Goal: Transaction & Acquisition: Book appointment/travel/reservation

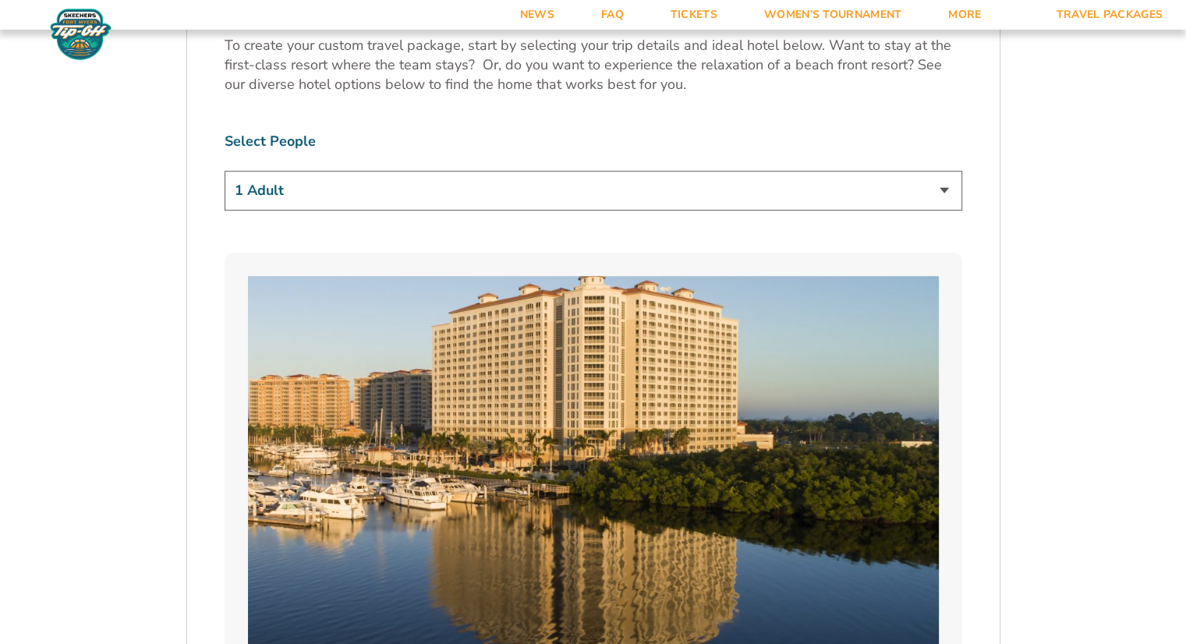
scroll to position [1008, 0]
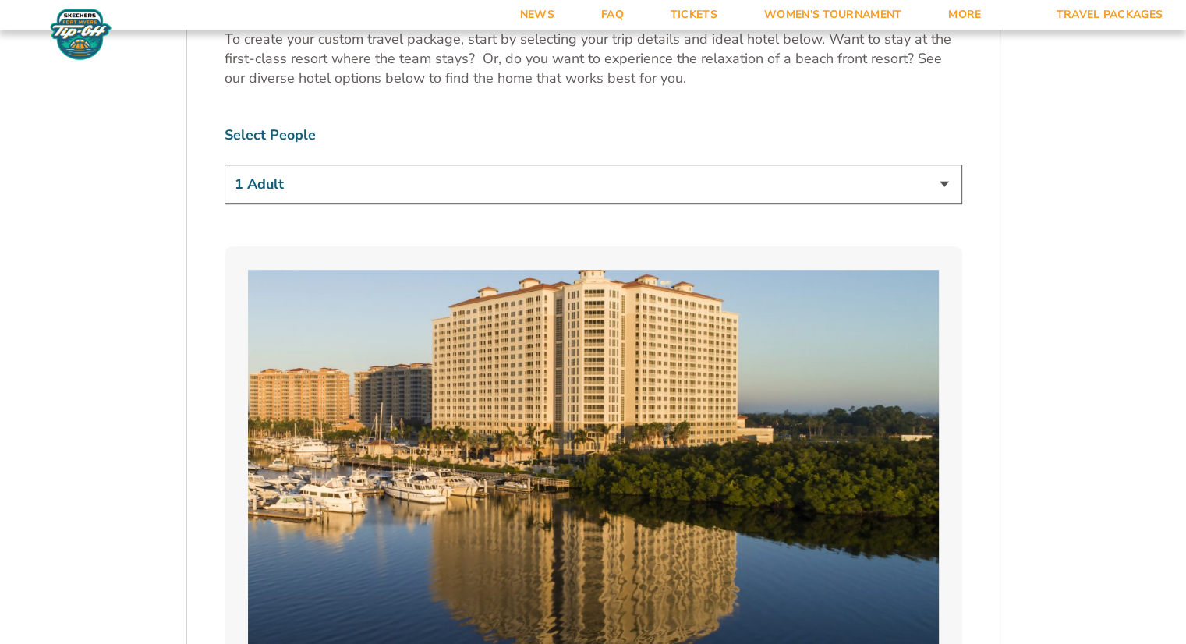
click at [943, 181] on select "1 Adult 2 Adults 3 Adults 4 Adults 2 Adults + 1 Child 2 Adults + 2 Children 2 A…" at bounding box center [594, 185] width 738 height 40
select select "2 Adults"
click at [225, 165] on select "1 Adult 2 Adults 3 Adults 4 Adults 2 Adults + 1 Child 2 Adults + 2 Children 2 A…" at bounding box center [594, 185] width 738 height 40
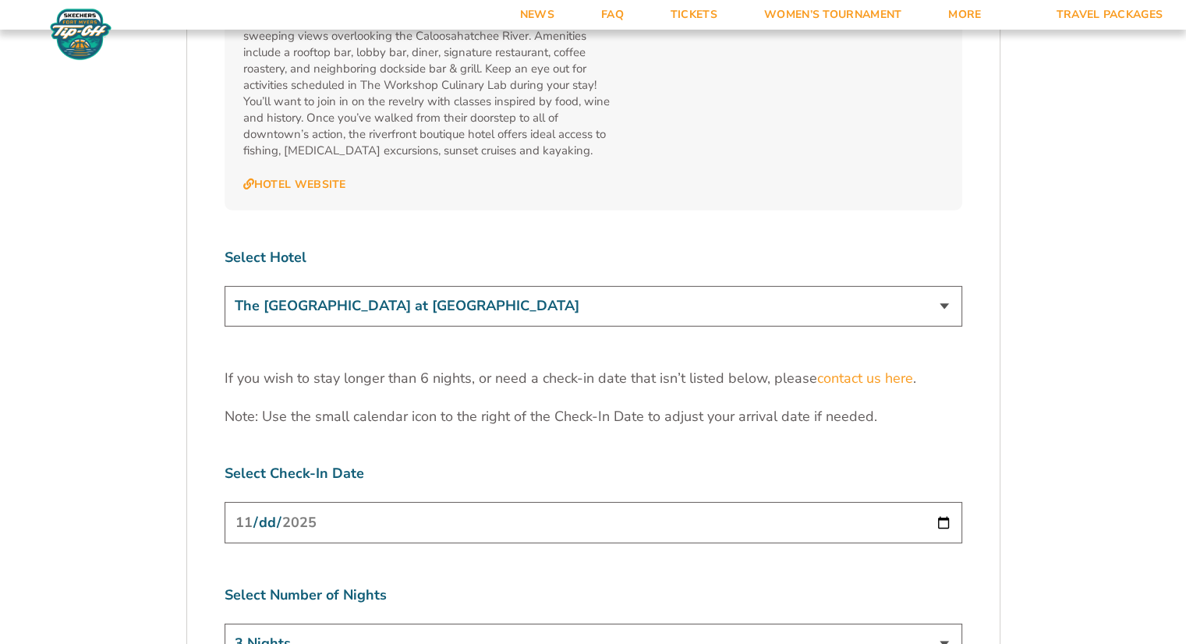
scroll to position [4685, 0]
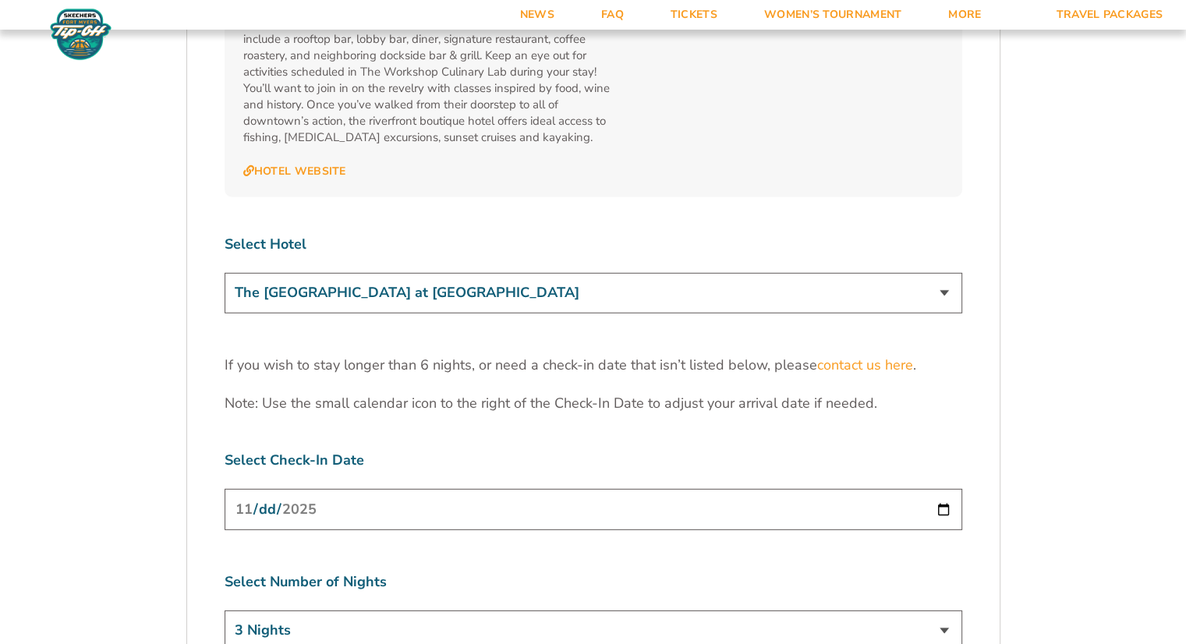
click at [939, 273] on select "The [GEOGRAPHIC_DATA] at [GEOGRAPHIC_DATA] [GEOGRAPHIC_DATA] [GEOGRAPHIC_DATA],…" at bounding box center [594, 293] width 738 height 40
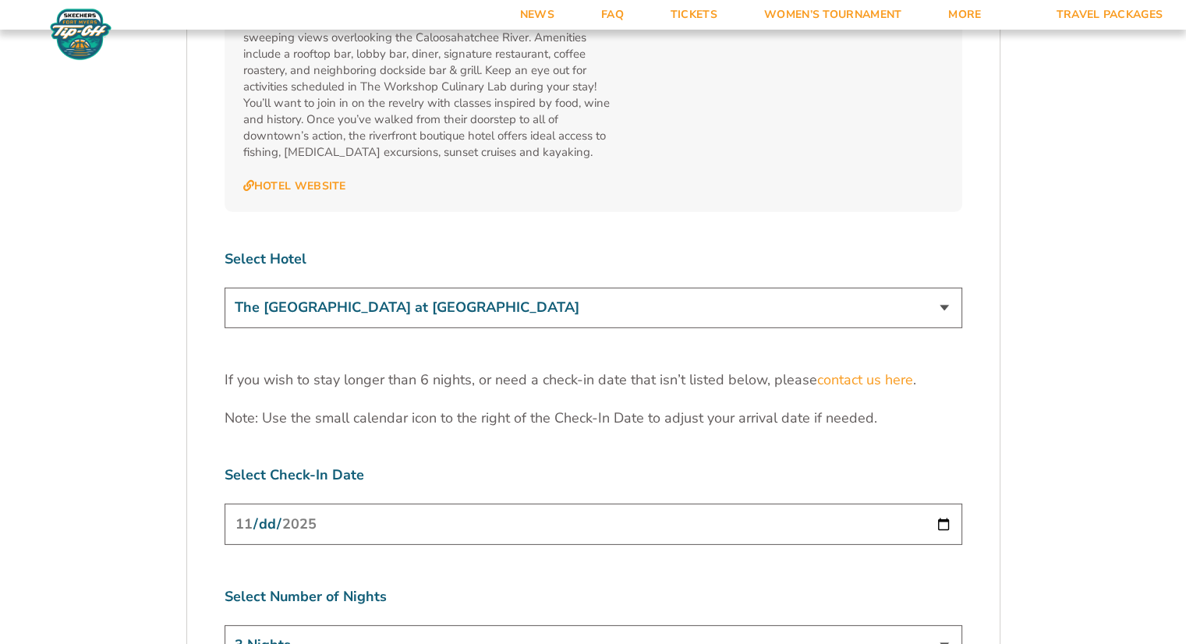
scroll to position [4697, 0]
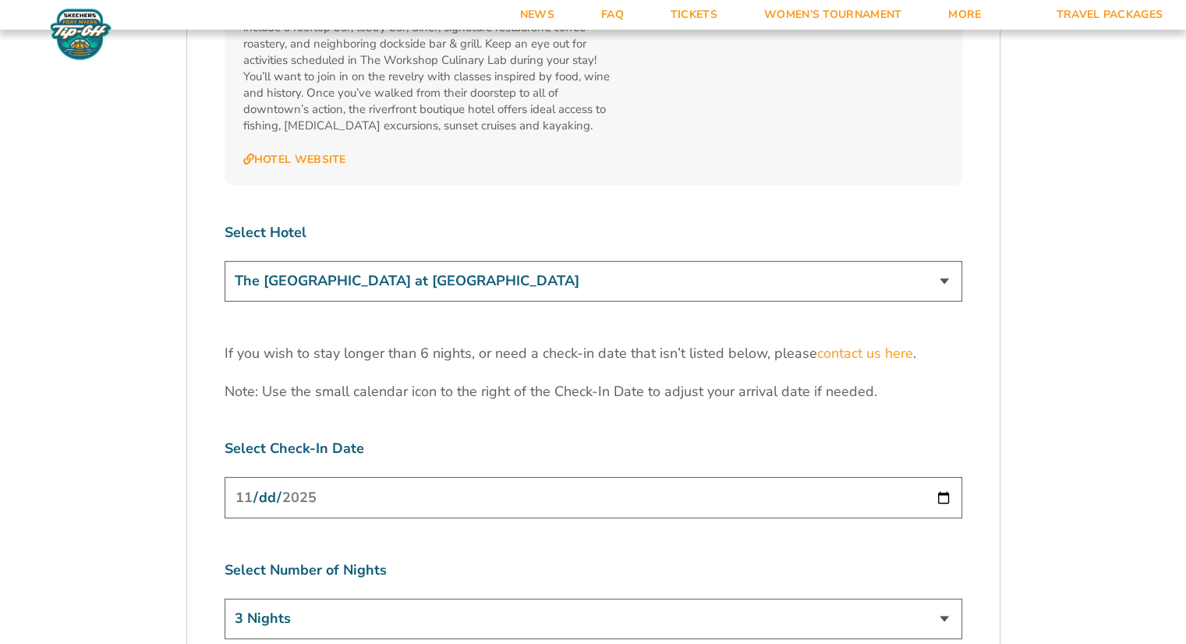
click at [939, 477] on input "[DATE]" at bounding box center [594, 497] width 738 height 41
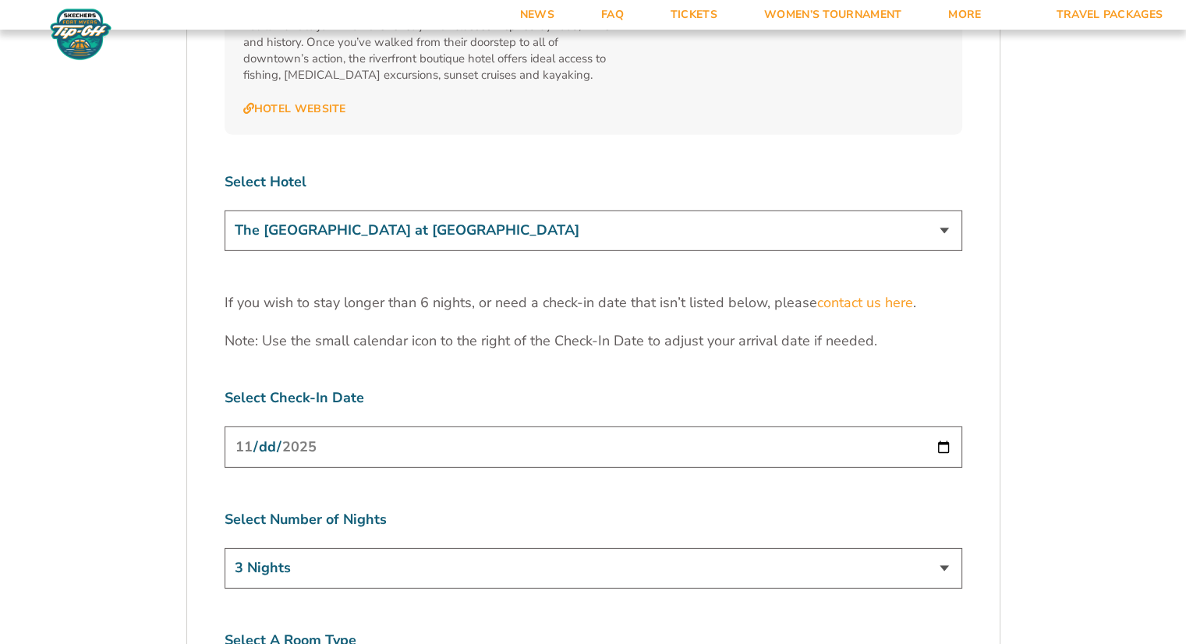
scroll to position [4761, 0]
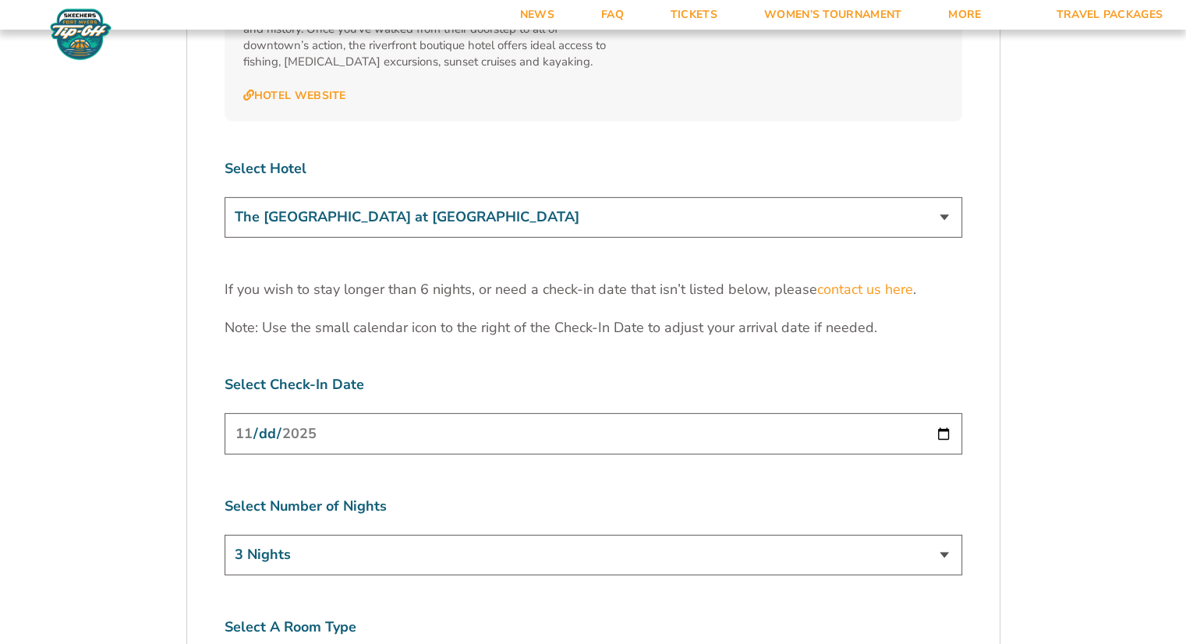
click at [938, 535] on select "3 Nights 4 Nights 5 Nights 6 Nights" at bounding box center [594, 555] width 738 height 40
select select "5 Nights"
click at [225, 535] on select "3 Nights 4 Nights 5 Nights 6 Nights" at bounding box center [594, 555] width 738 height 40
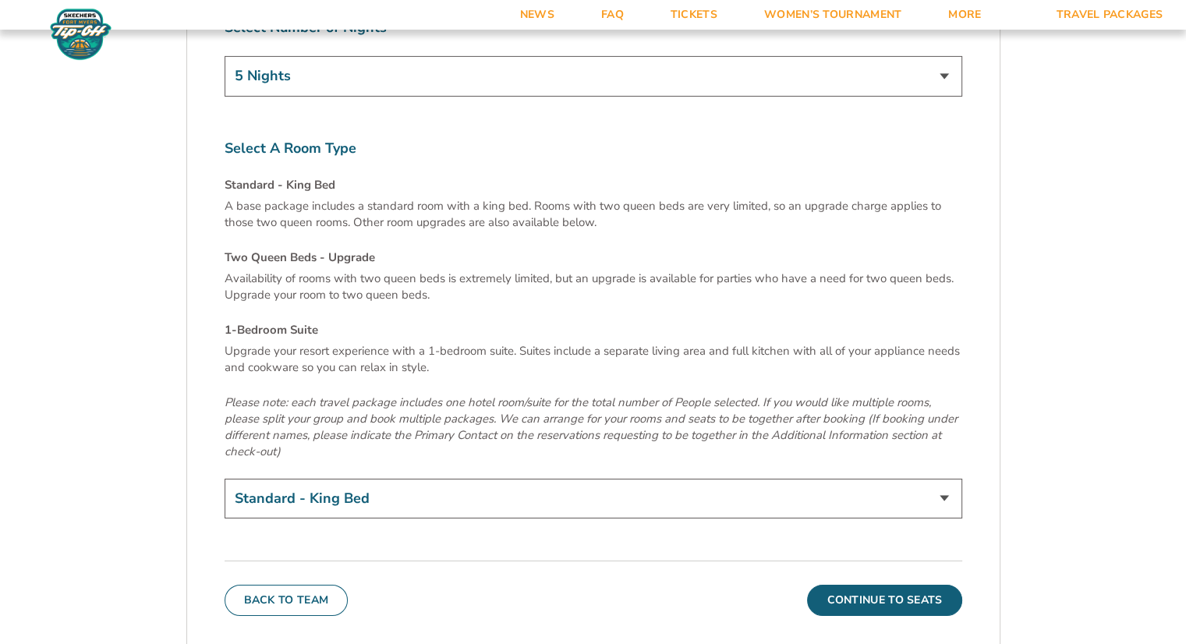
scroll to position [5246, 0]
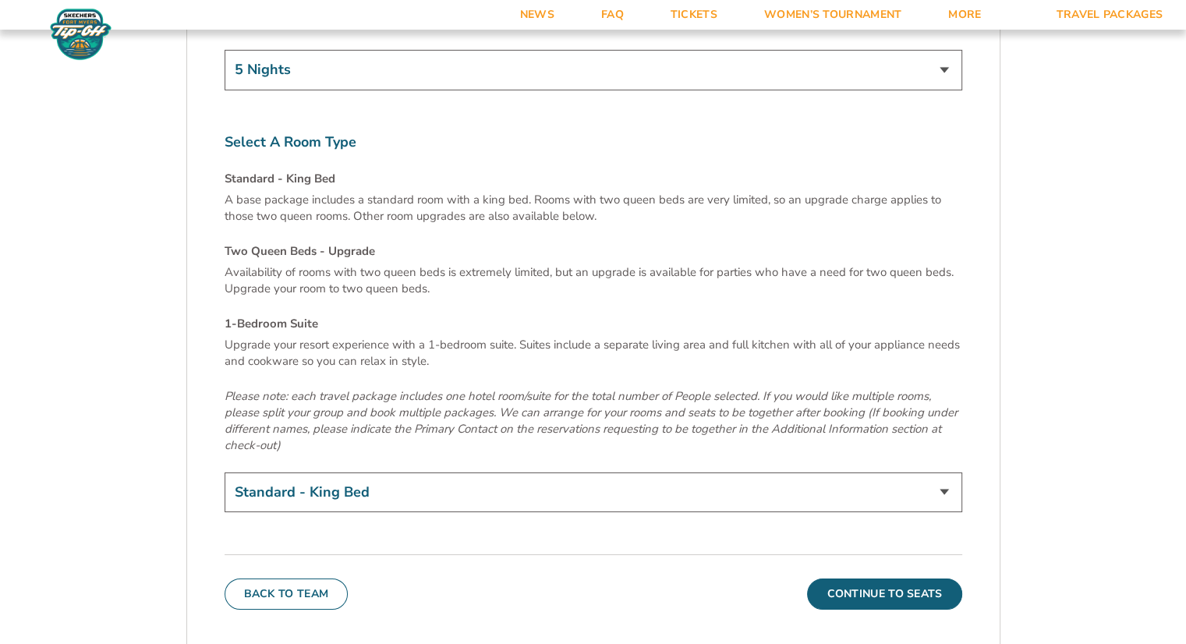
click at [951, 473] on select "Standard - King Bed Two Queen Beds - Upgrade (+$15 per night) 1-Bedroom Suite (…" at bounding box center [594, 493] width 738 height 40
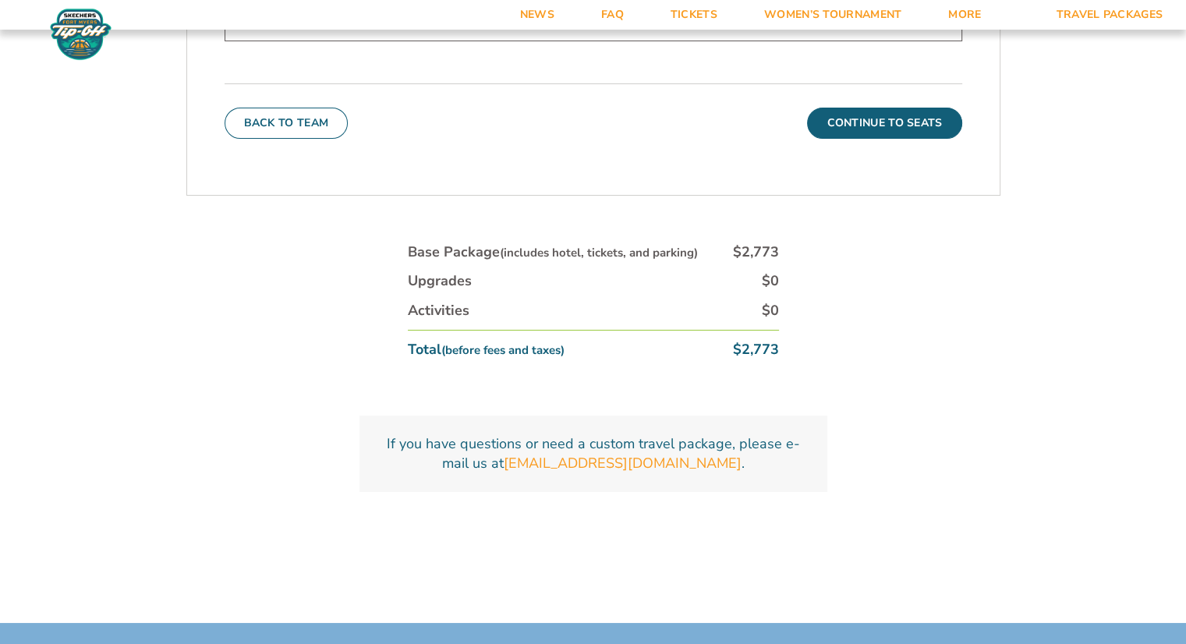
scroll to position [5468, 0]
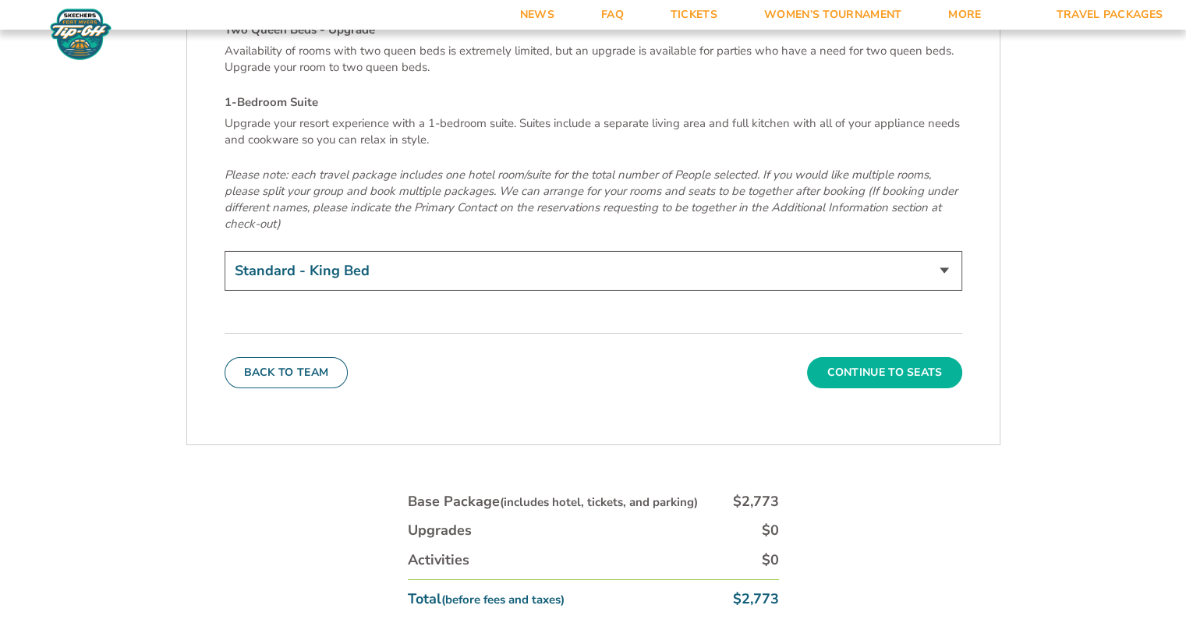
click at [864, 357] on button "Continue To Seats" at bounding box center [884, 372] width 154 height 31
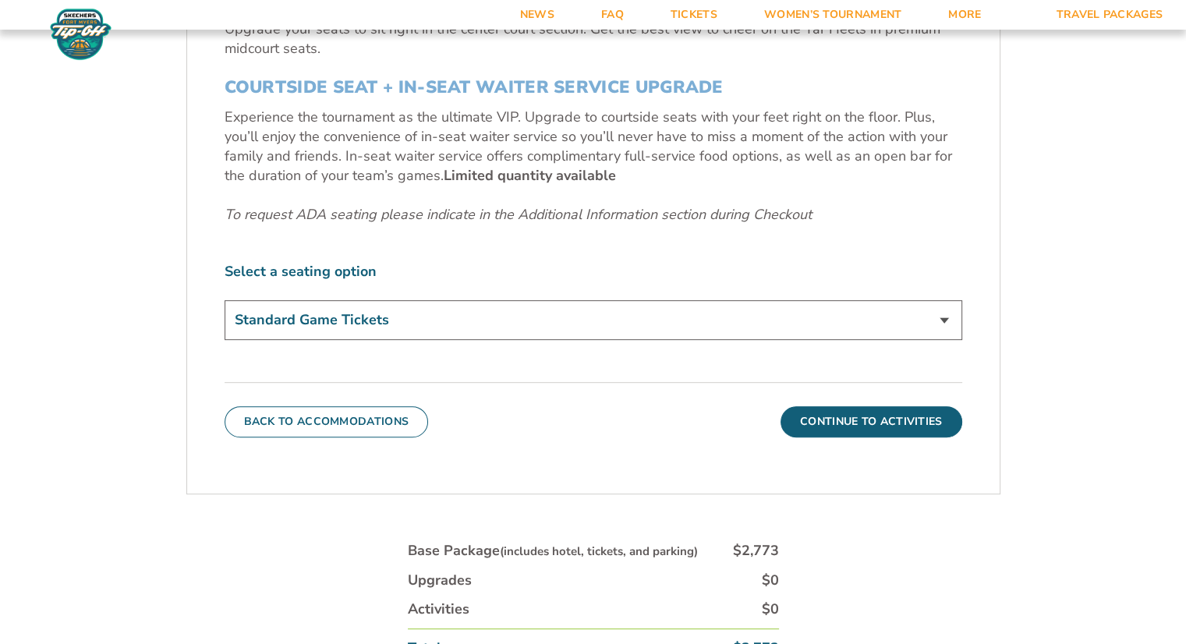
scroll to position [751, 0]
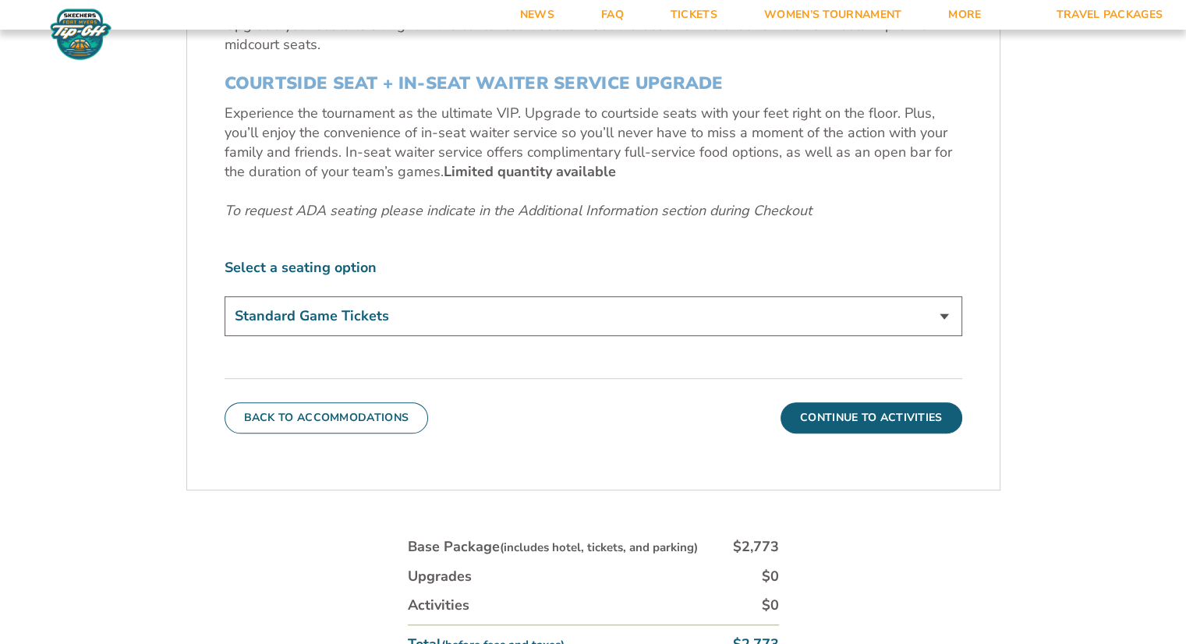
click at [934, 318] on select "Standard Game Tickets Midcourt Seat Upgrade (+$140 per person) Courtside Seat +…" at bounding box center [594, 316] width 738 height 40
click at [948, 313] on select "Standard Game Tickets Midcourt Seat Upgrade (+$140 per person) Courtside Seat +…" at bounding box center [594, 316] width 738 height 40
select select "Midcourt Seat Upgrade"
click at [225, 296] on select "Standard Game Tickets Midcourt Seat Upgrade (+$140 per person) Courtside Seat +…" at bounding box center [594, 316] width 738 height 40
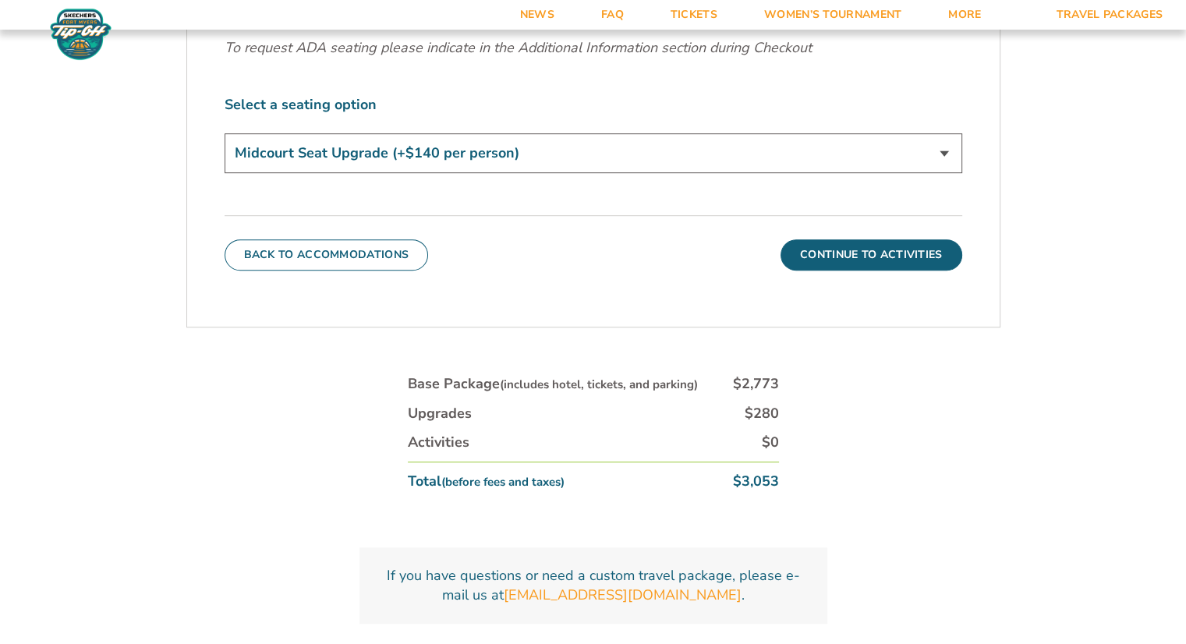
scroll to position [910, 0]
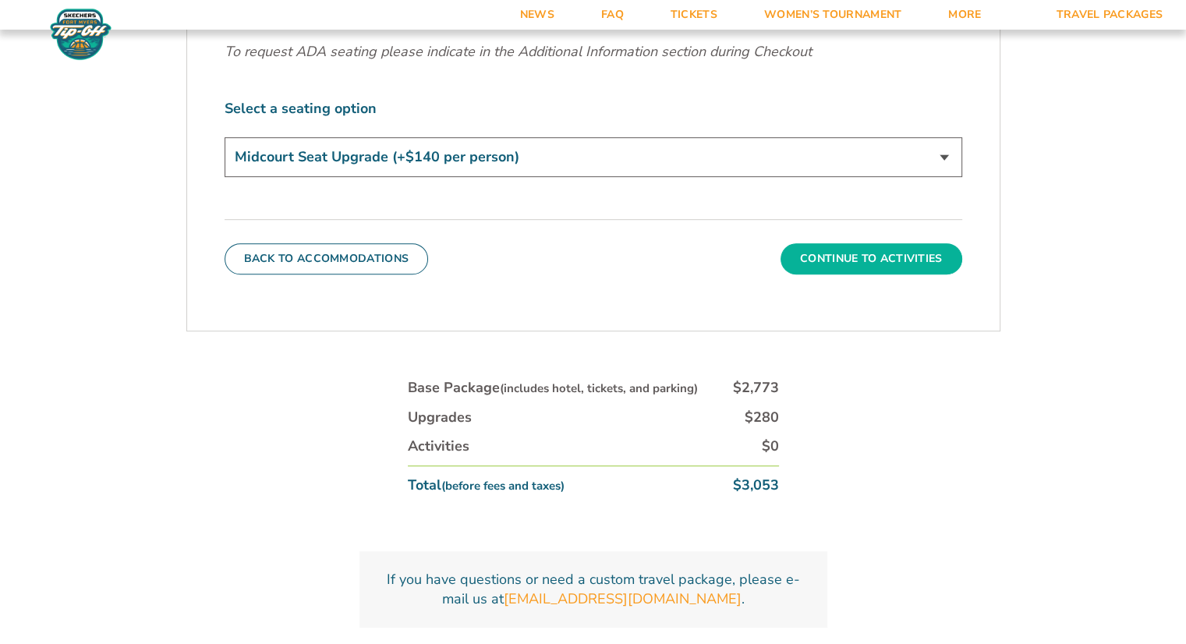
click at [870, 266] on button "Continue To Activities" at bounding box center [872, 258] width 182 height 31
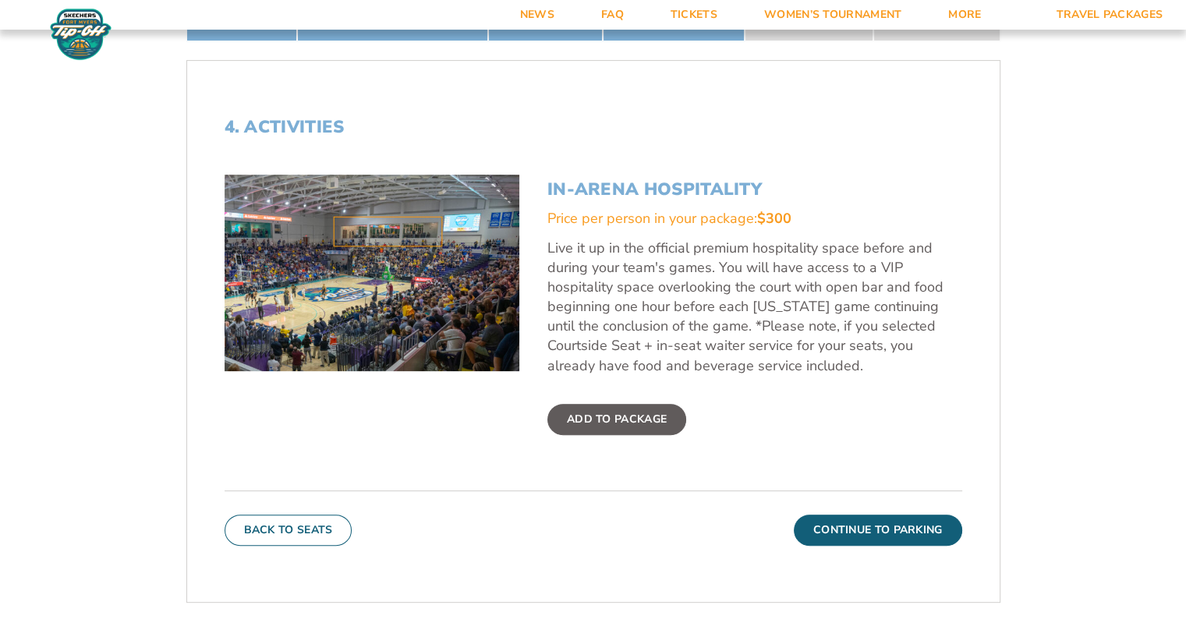
scroll to position [536, 0]
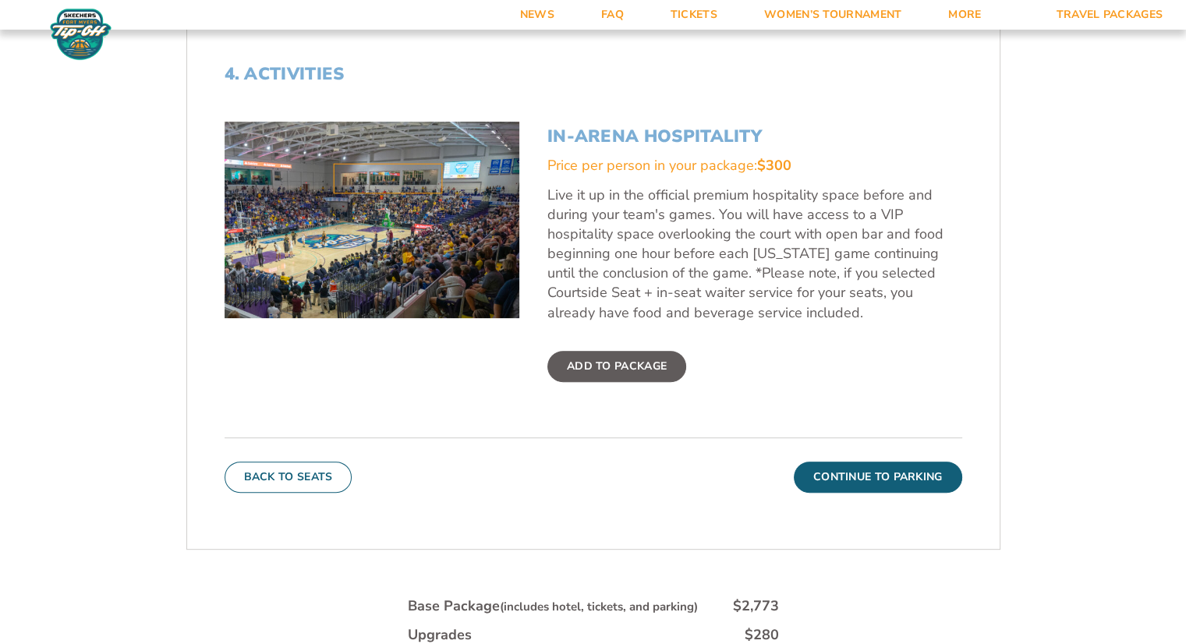
click at [608, 370] on label "Add To Package" at bounding box center [616, 366] width 139 height 31
click at [0, 0] on input "Add To Package" at bounding box center [0, 0] width 0 height 0
click at [900, 476] on button "Continue To Parking" at bounding box center [878, 477] width 168 height 31
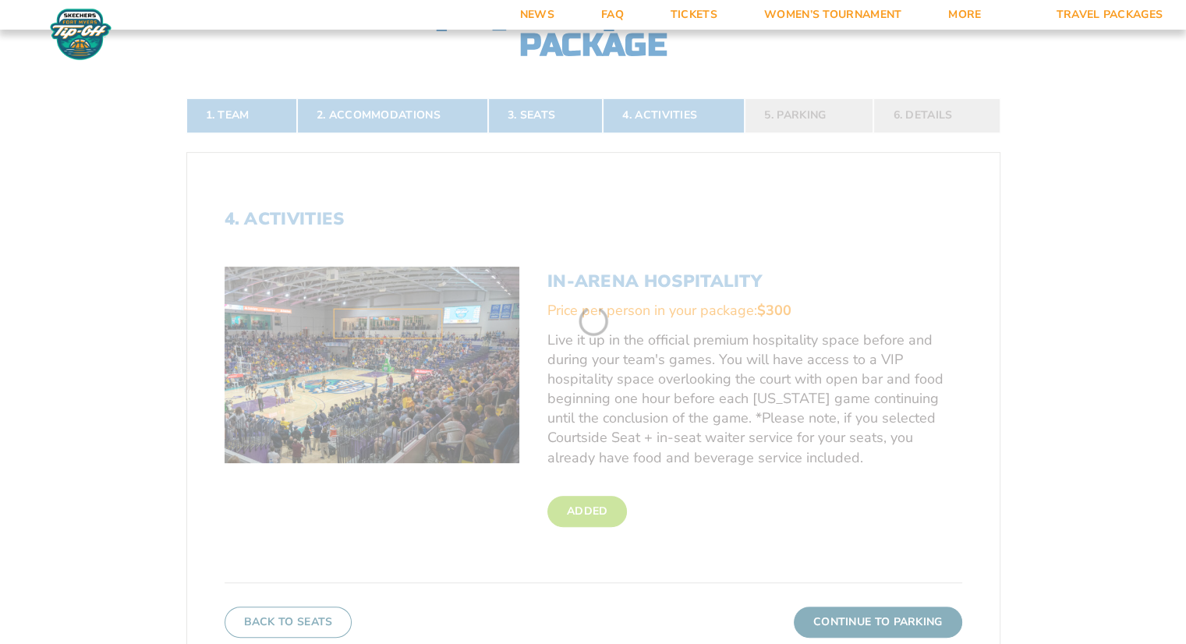
scroll to position [304, 0]
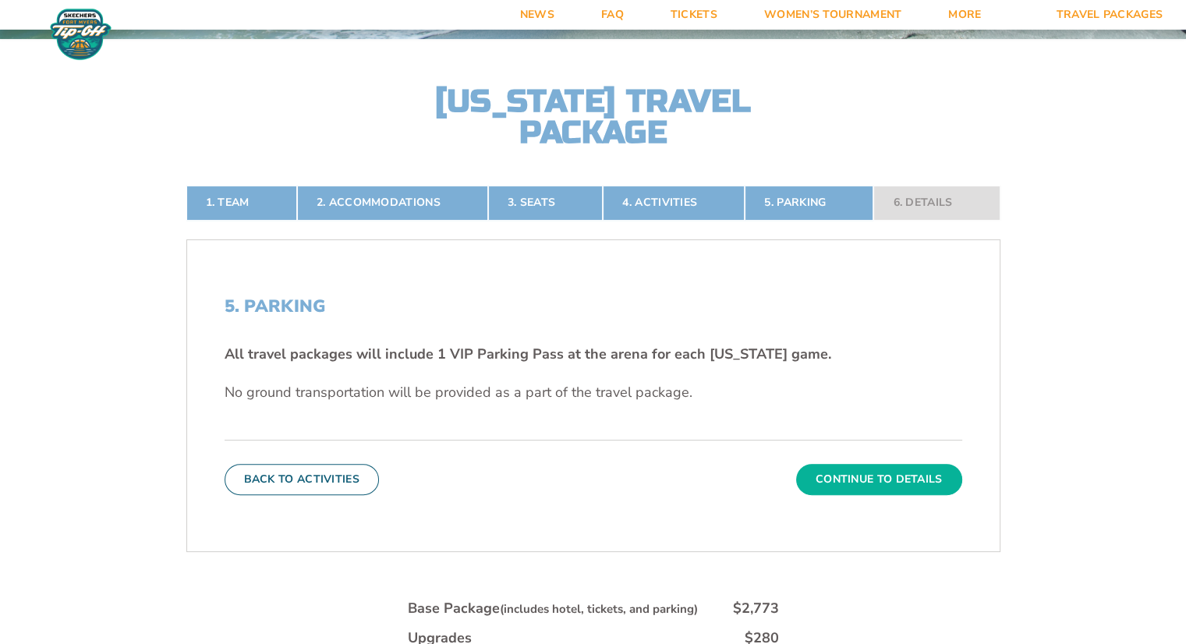
click at [900, 476] on button "Continue To Details" at bounding box center [879, 479] width 166 height 31
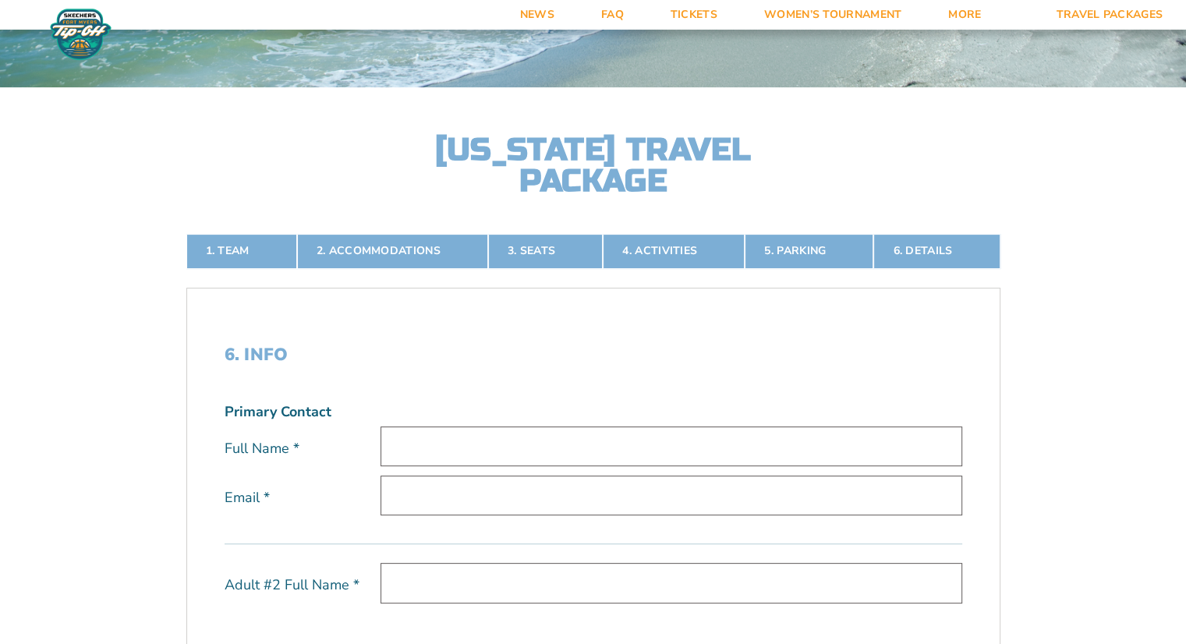
scroll to position [257, 0]
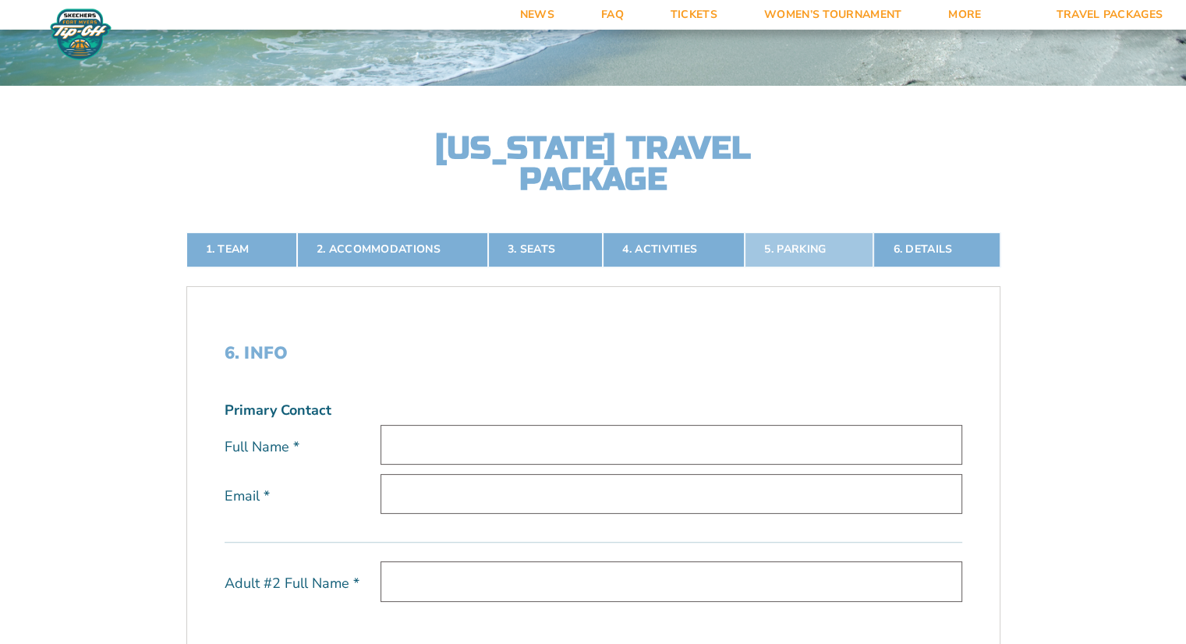
click at [815, 257] on link "5. Parking" at bounding box center [809, 249] width 129 height 34
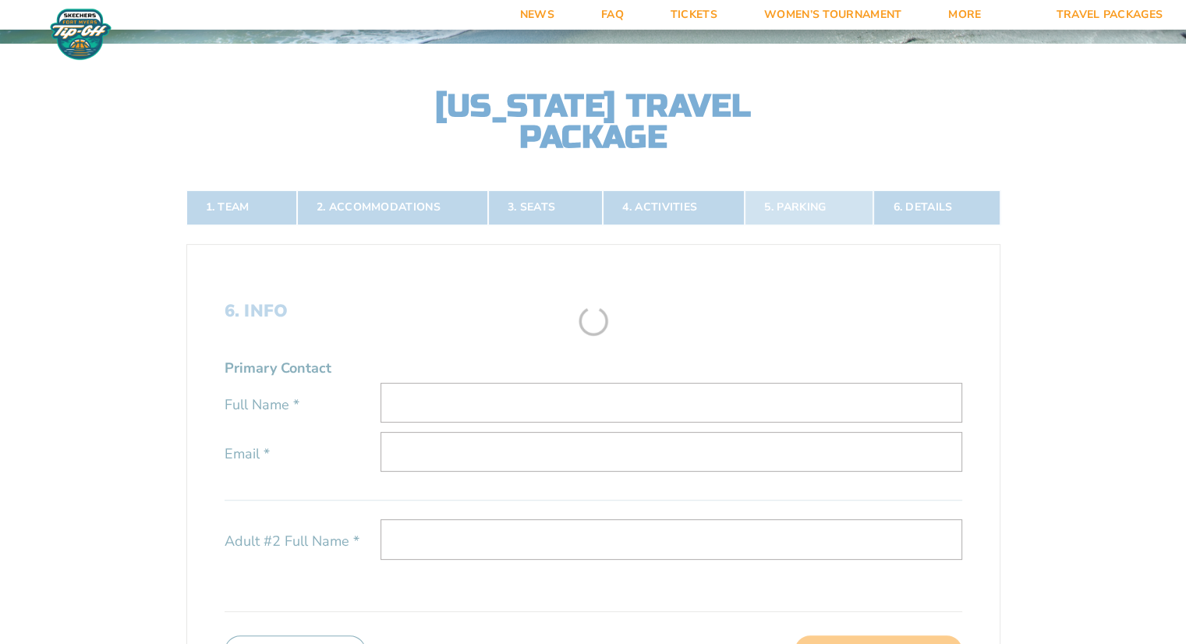
scroll to position [304, 0]
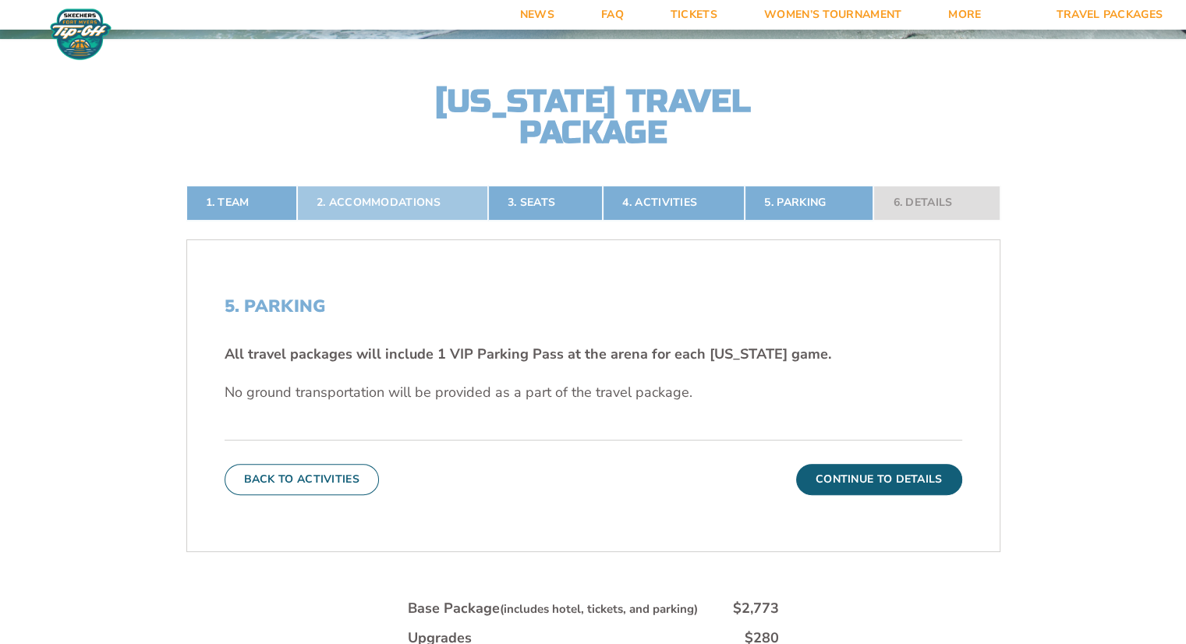
click at [373, 191] on link "2. Accommodations" at bounding box center [392, 203] width 191 height 34
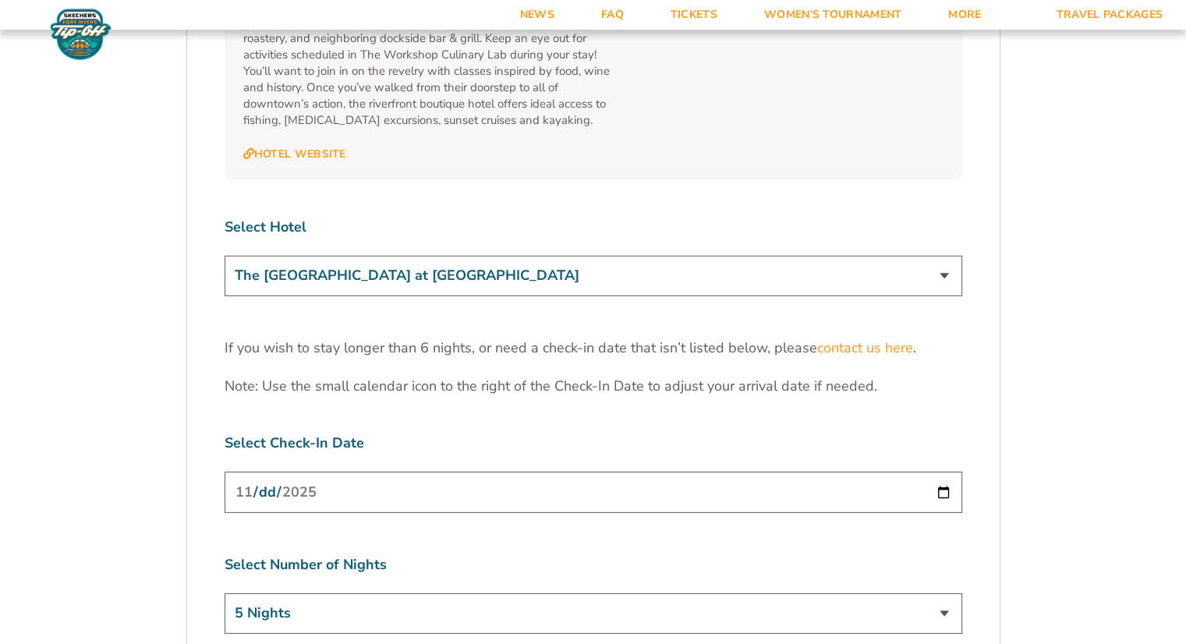
scroll to position [4683, 0]
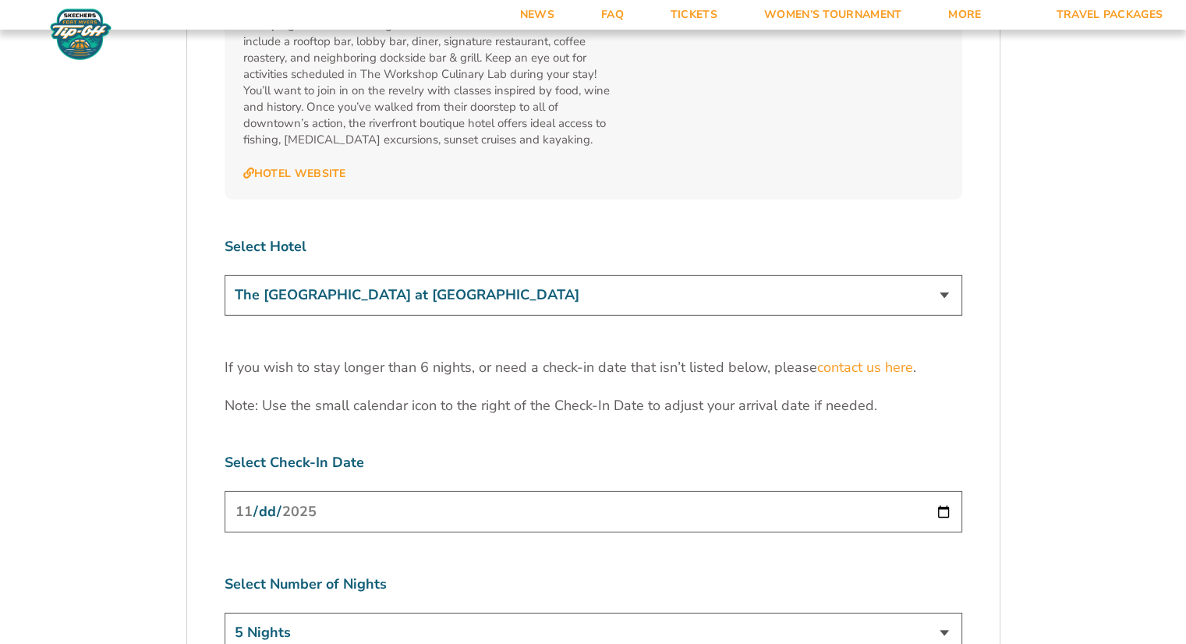
click at [929, 275] on select "The [GEOGRAPHIC_DATA] at [GEOGRAPHIC_DATA] [GEOGRAPHIC_DATA] [GEOGRAPHIC_DATA],…" at bounding box center [594, 295] width 738 height 40
select select "18478"
click at [225, 275] on select "The [GEOGRAPHIC_DATA] at [GEOGRAPHIC_DATA] [GEOGRAPHIC_DATA] [GEOGRAPHIC_DATA],…" at bounding box center [594, 295] width 738 height 40
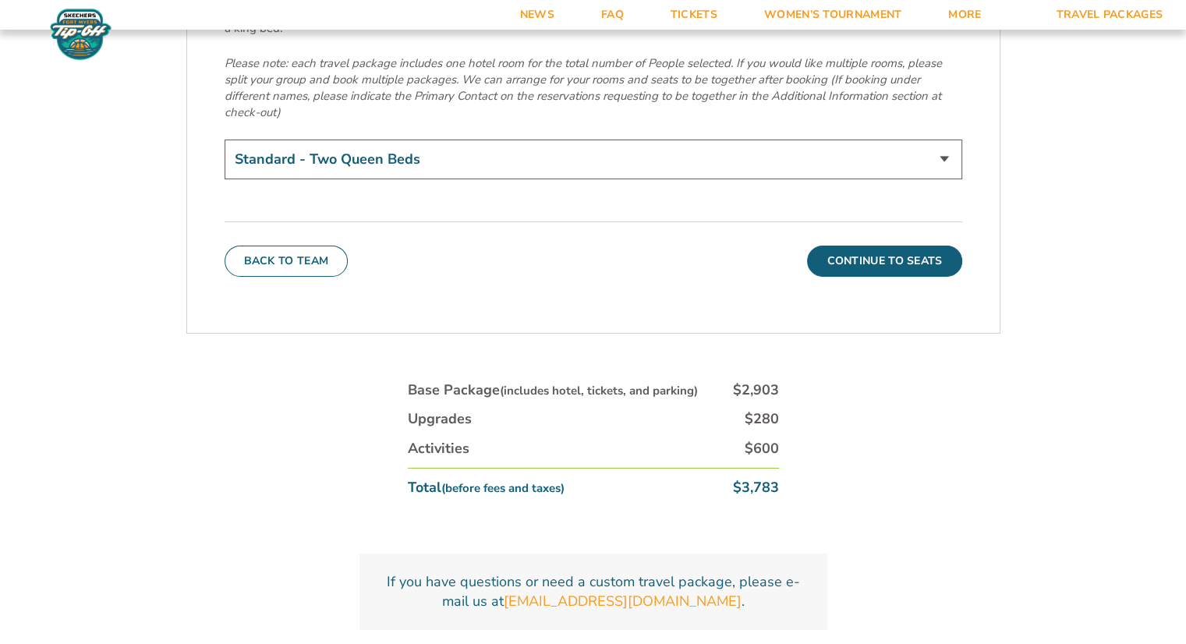
scroll to position [5520, 0]
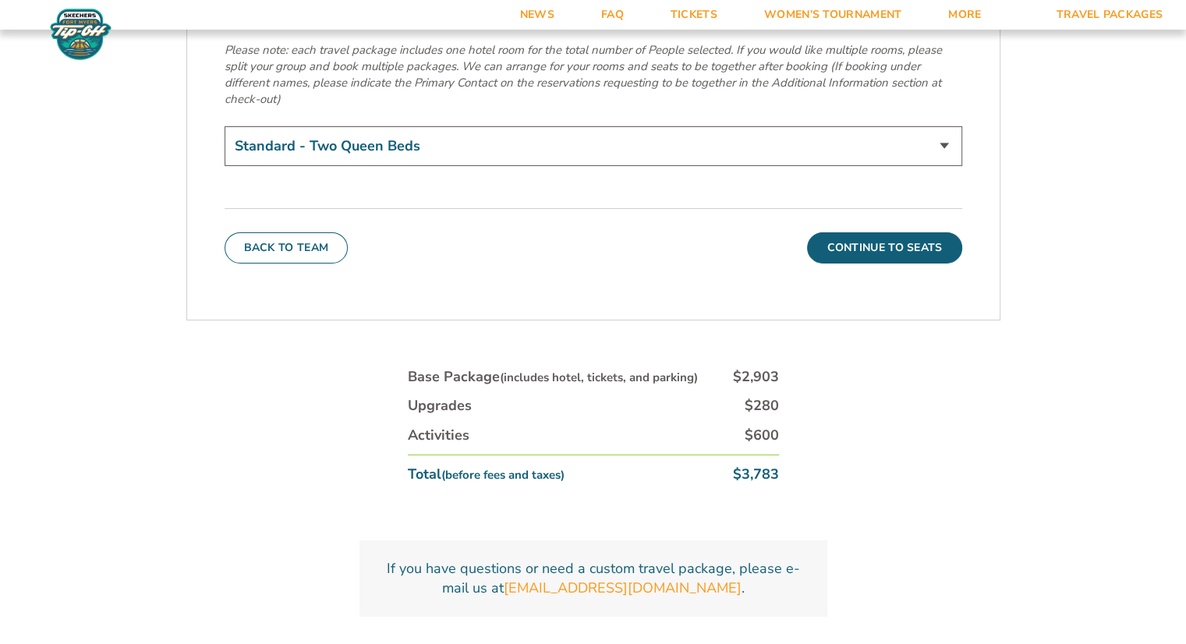
click at [940, 126] on select "Standard - Two Queen Beds King Bed - Upgrade (+$15 per night)" at bounding box center [594, 146] width 738 height 40
select select "King Bed - Upgrade"
click at [225, 126] on select "Standard - Two Queen Beds King Bed - Upgrade (+$15 per night)" at bounding box center [594, 146] width 738 height 40
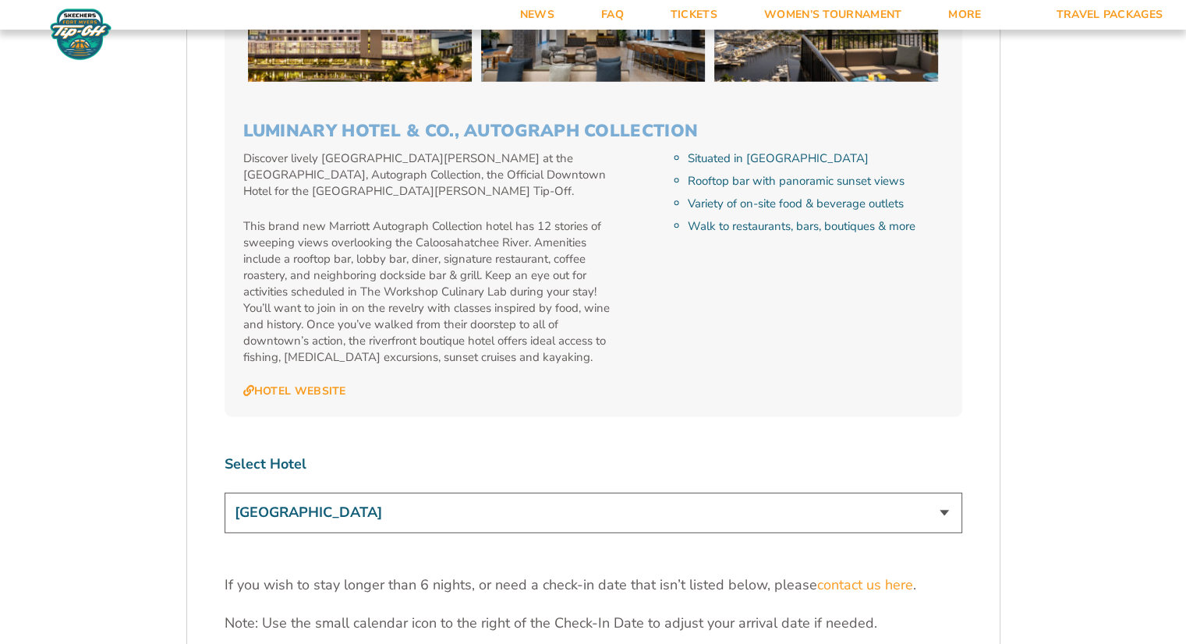
scroll to position [4479, 0]
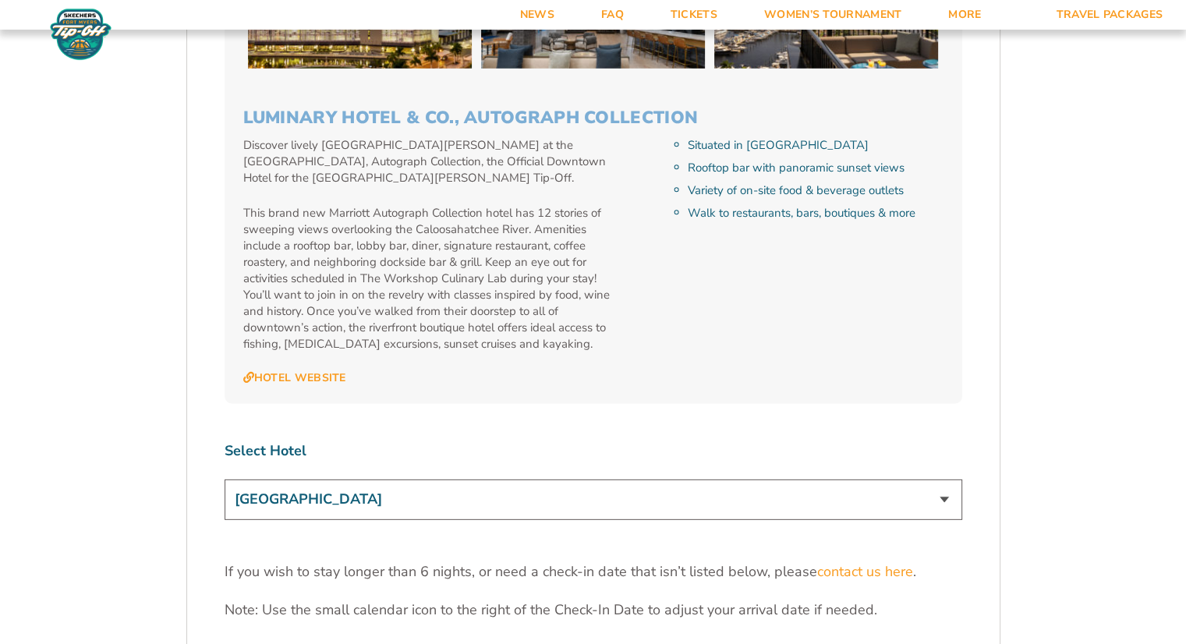
click at [937, 480] on select "The [GEOGRAPHIC_DATA] at [GEOGRAPHIC_DATA] [GEOGRAPHIC_DATA] [GEOGRAPHIC_DATA],…" at bounding box center [594, 500] width 738 height 40
click at [225, 480] on select "The [GEOGRAPHIC_DATA] at [GEOGRAPHIC_DATA] [GEOGRAPHIC_DATA] [GEOGRAPHIC_DATA],…" at bounding box center [594, 500] width 738 height 40
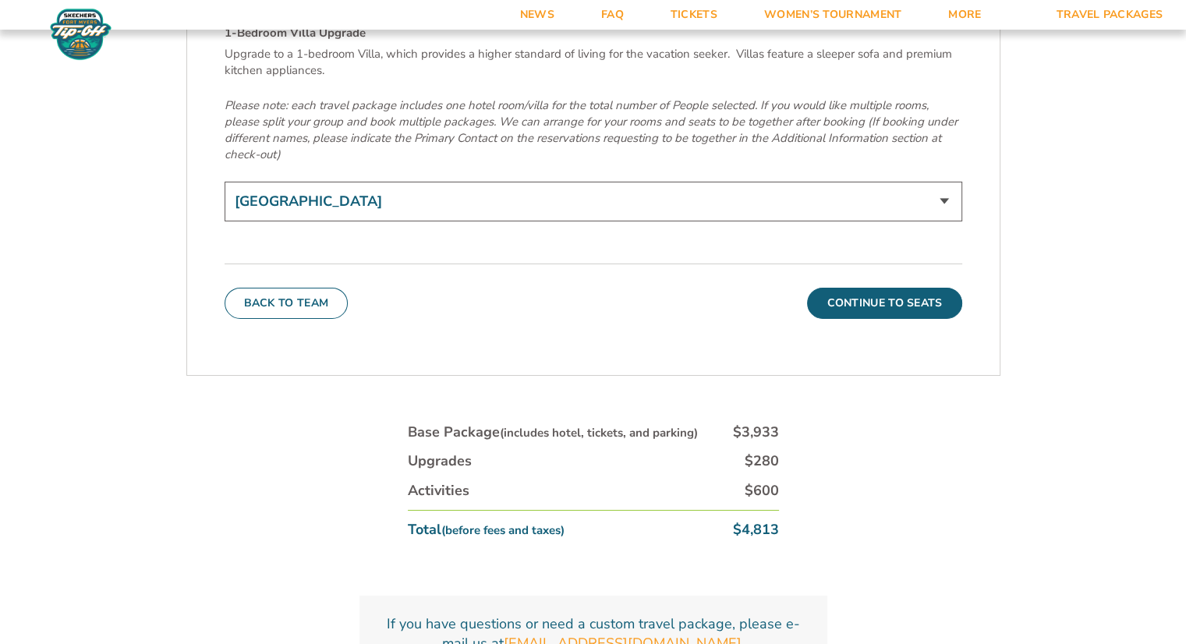
scroll to position [5439, 0]
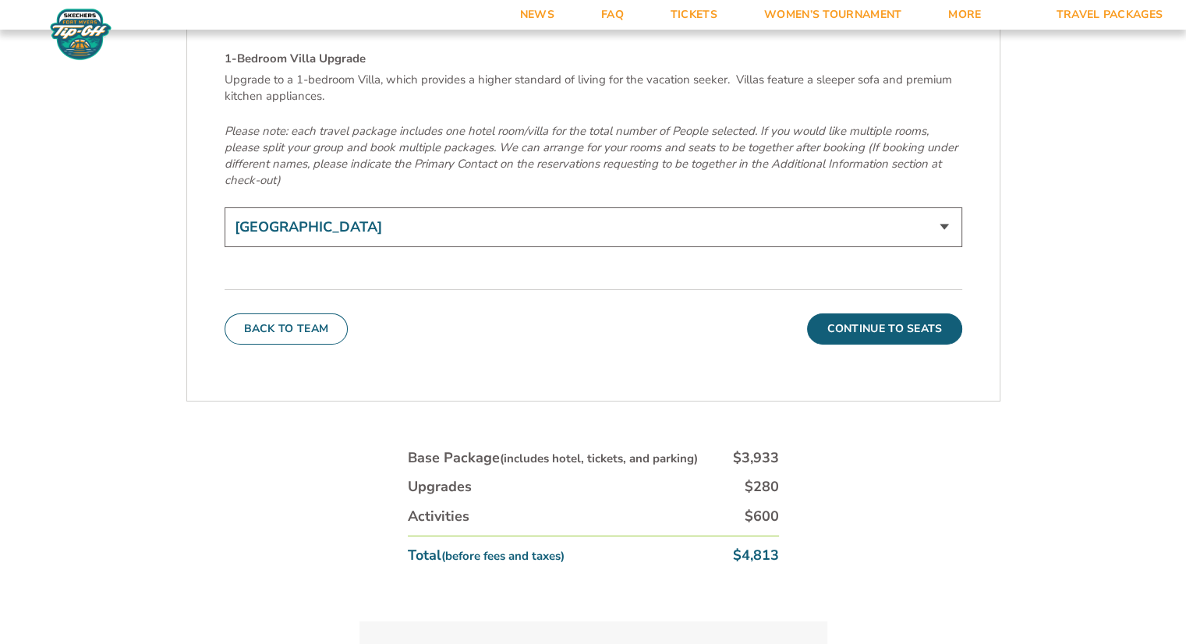
click at [936, 207] on select "[GEOGRAPHIC_DATA] 1-Bedroom Villa Upgrade (+$165 per night)" at bounding box center [594, 227] width 738 height 40
click at [947, 207] on select "[GEOGRAPHIC_DATA] 1-Bedroom Villa Upgrade (+$165 per night)" at bounding box center [594, 227] width 738 height 40
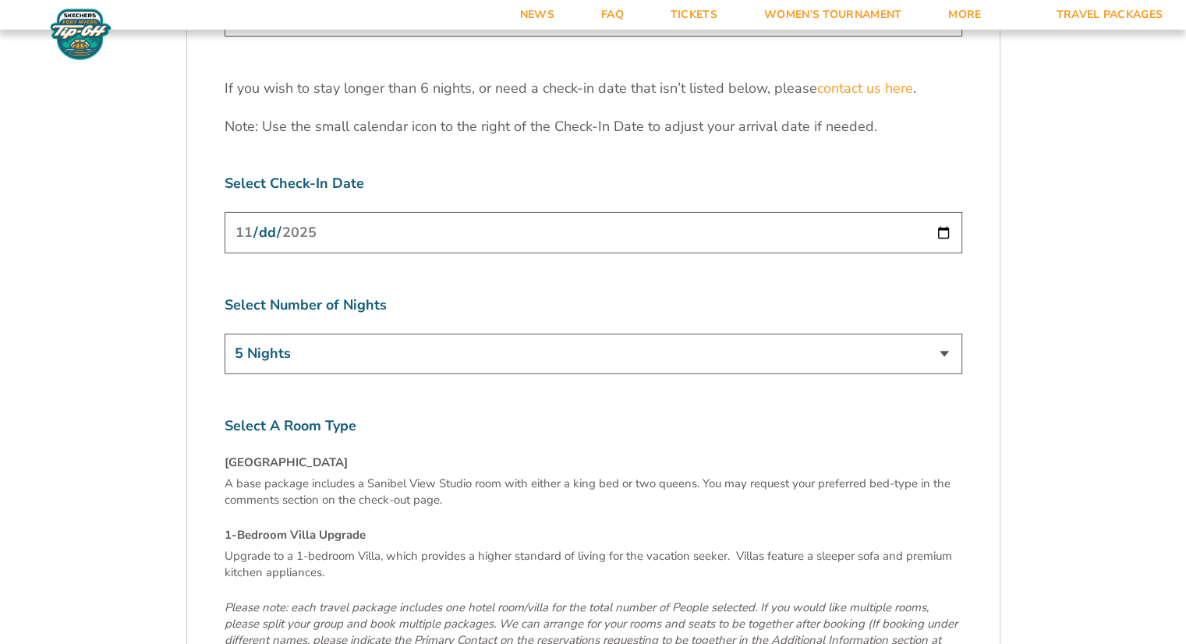
scroll to position [4968, 0]
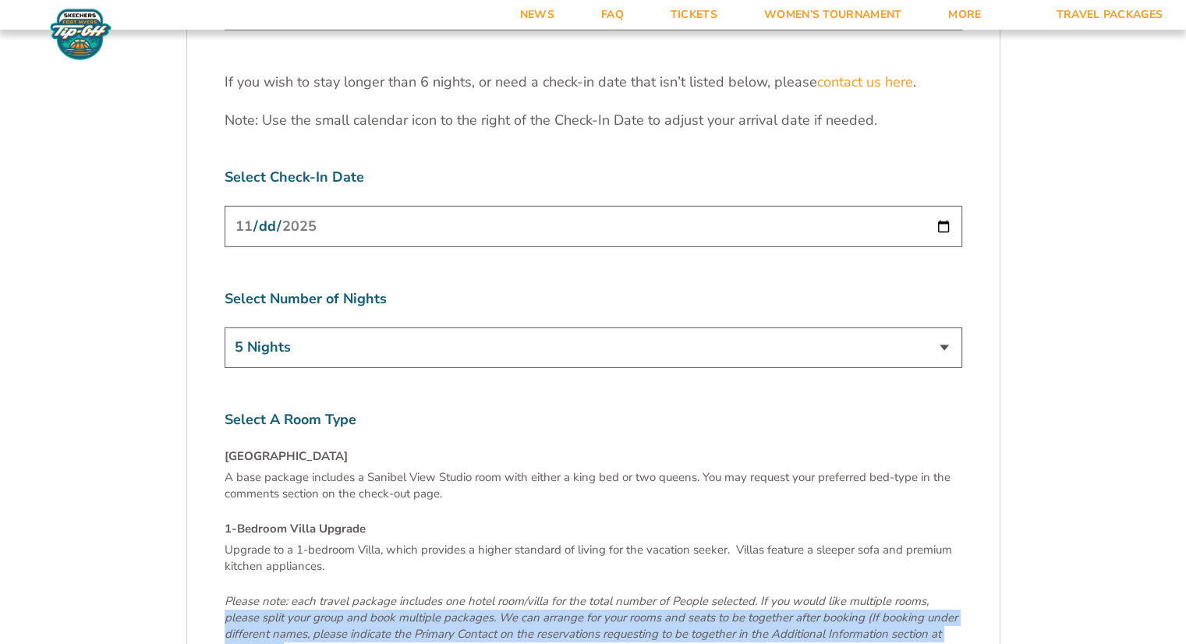
drag, startPoint x: 1178, startPoint y: 512, endPoint x: 1197, endPoint y: 441, distance: 74.1
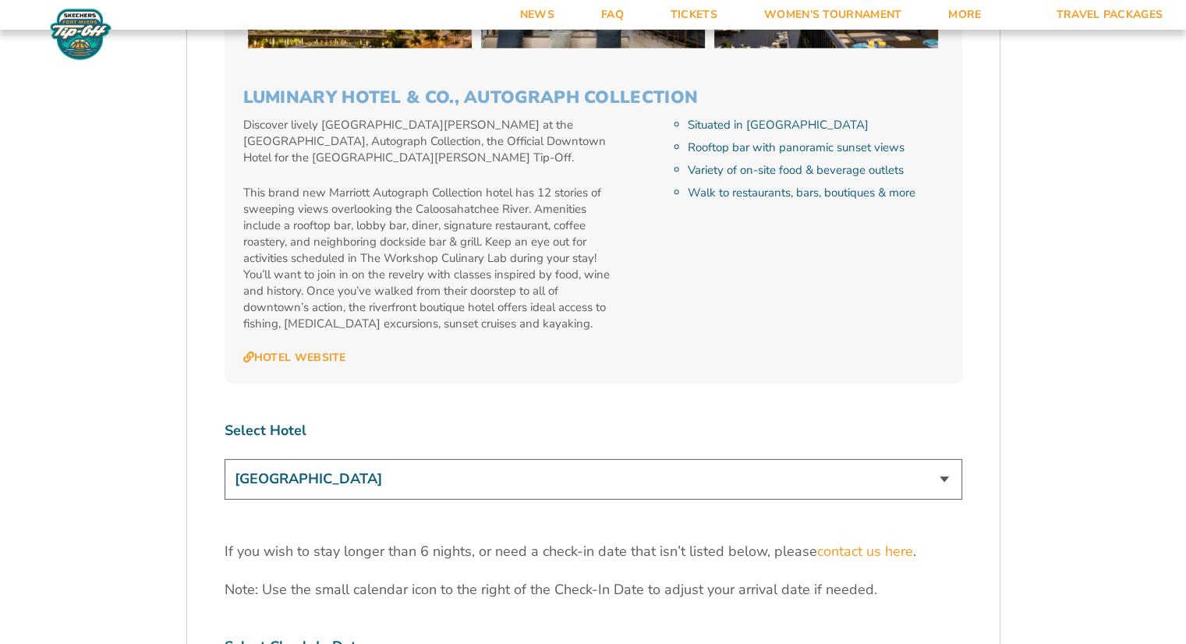
scroll to position [4512, 0]
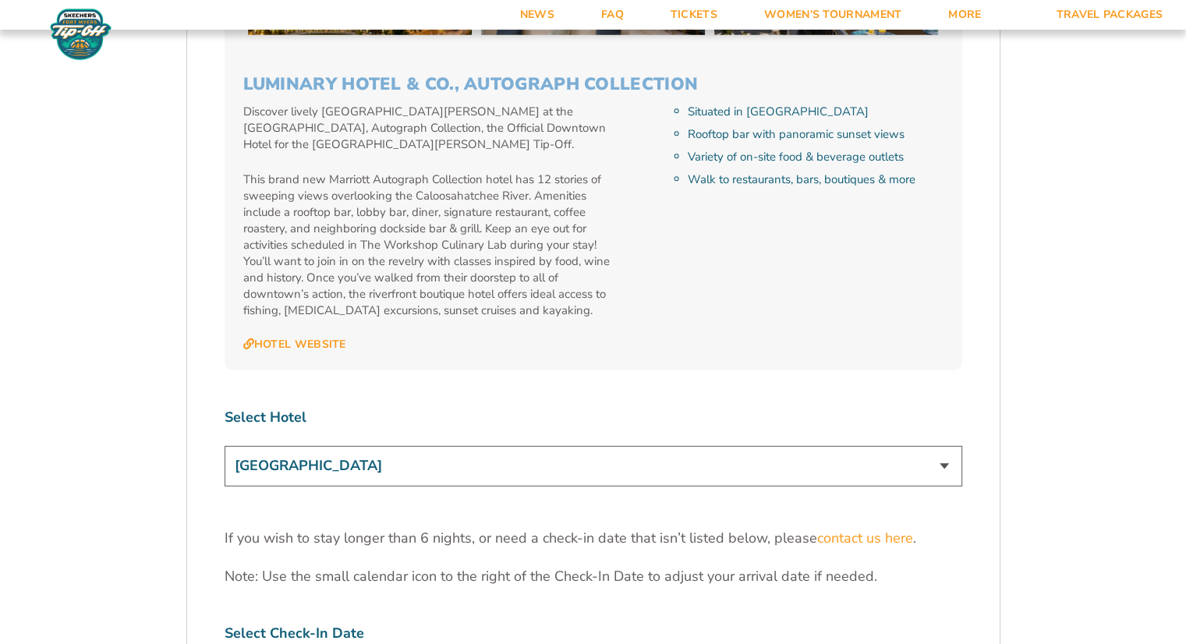
click at [949, 446] on select "The [GEOGRAPHIC_DATA] at [GEOGRAPHIC_DATA] [GEOGRAPHIC_DATA] [GEOGRAPHIC_DATA],…" at bounding box center [594, 466] width 738 height 40
click at [225, 446] on select "The [GEOGRAPHIC_DATA] at [GEOGRAPHIC_DATA] [GEOGRAPHIC_DATA] [GEOGRAPHIC_DATA],…" at bounding box center [594, 466] width 738 height 40
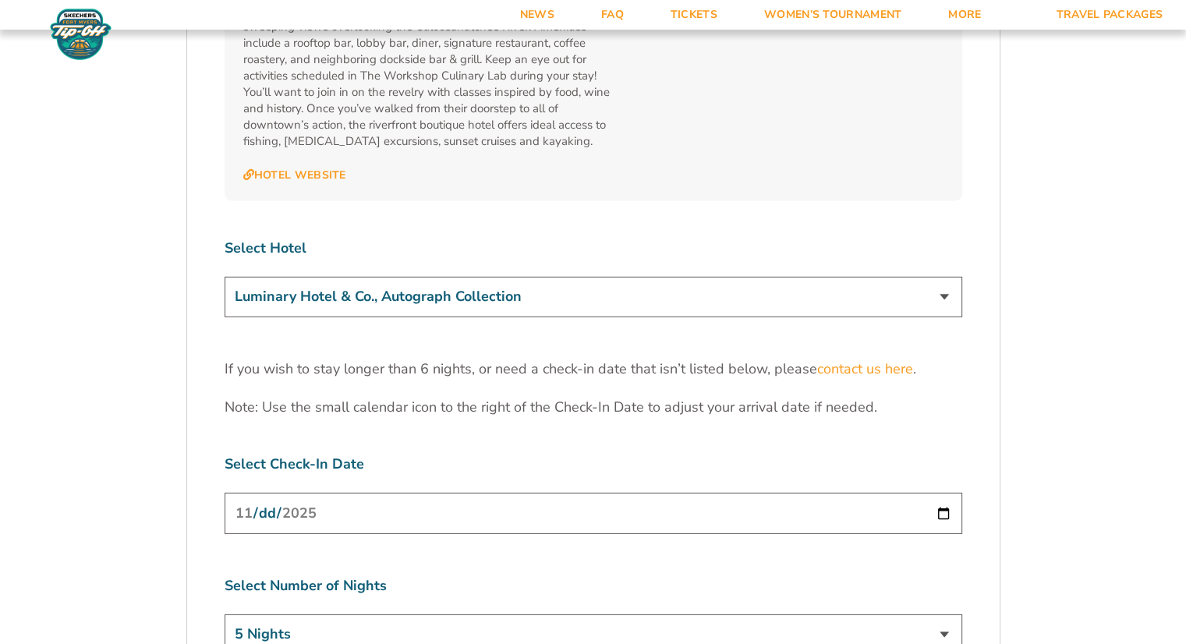
scroll to position [4661, 0]
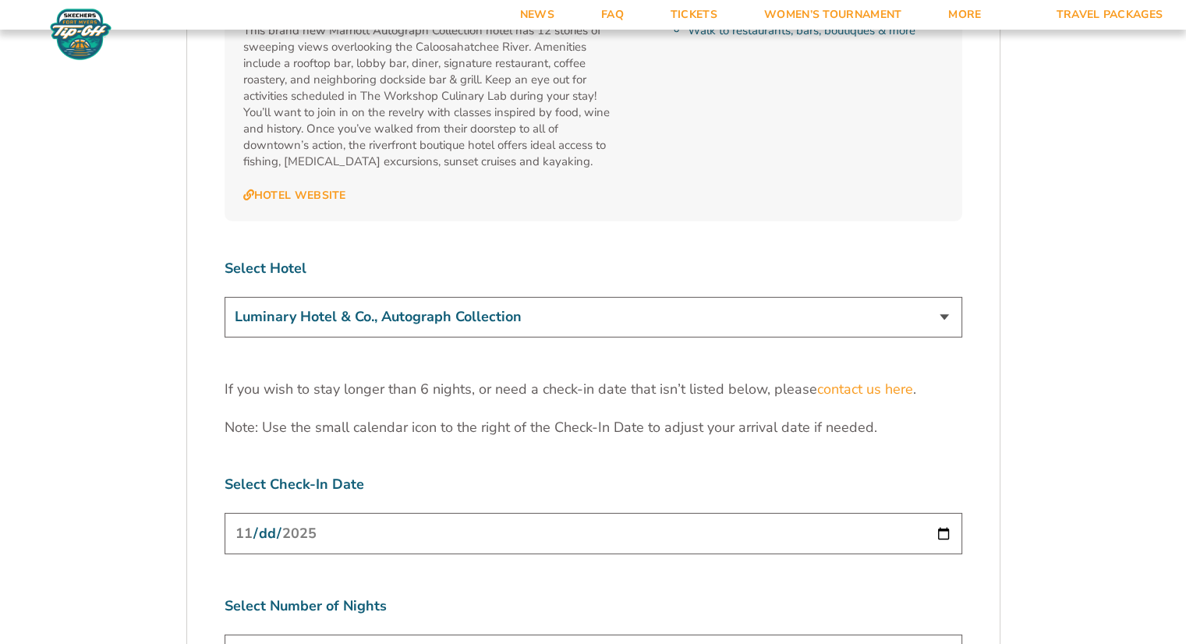
click at [936, 297] on select "The [GEOGRAPHIC_DATA] at [GEOGRAPHIC_DATA] [GEOGRAPHIC_DATA] [GEOGRAPHIC_DATA],…" at bounding box center [594, 317] width 738 height 40
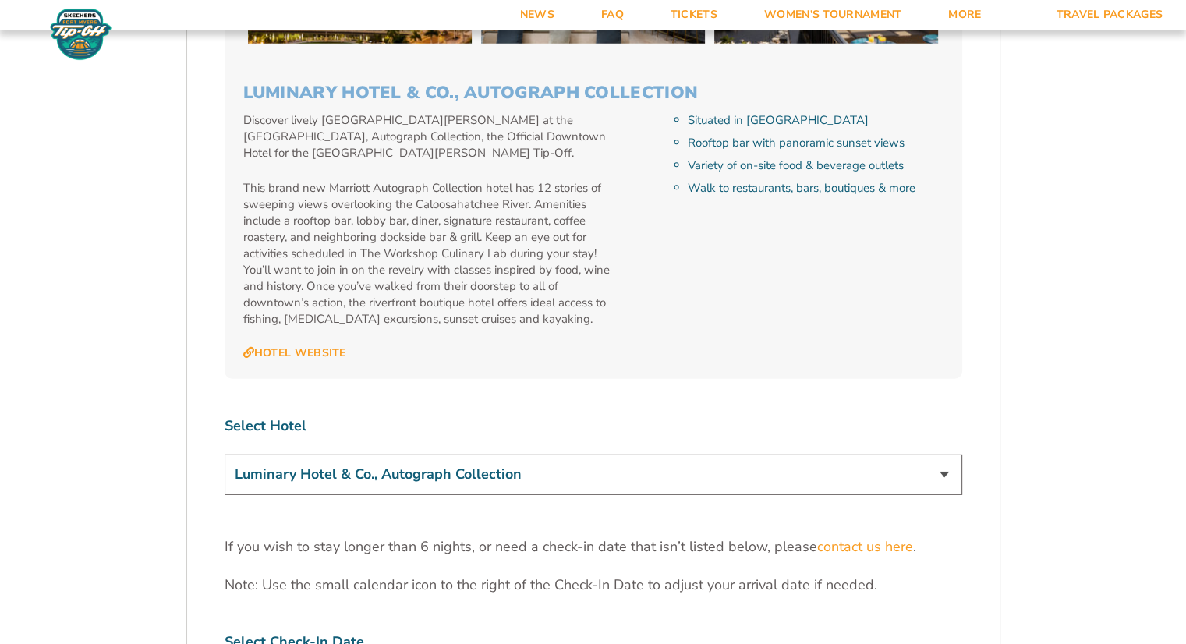
scroll to position [4537, 0]
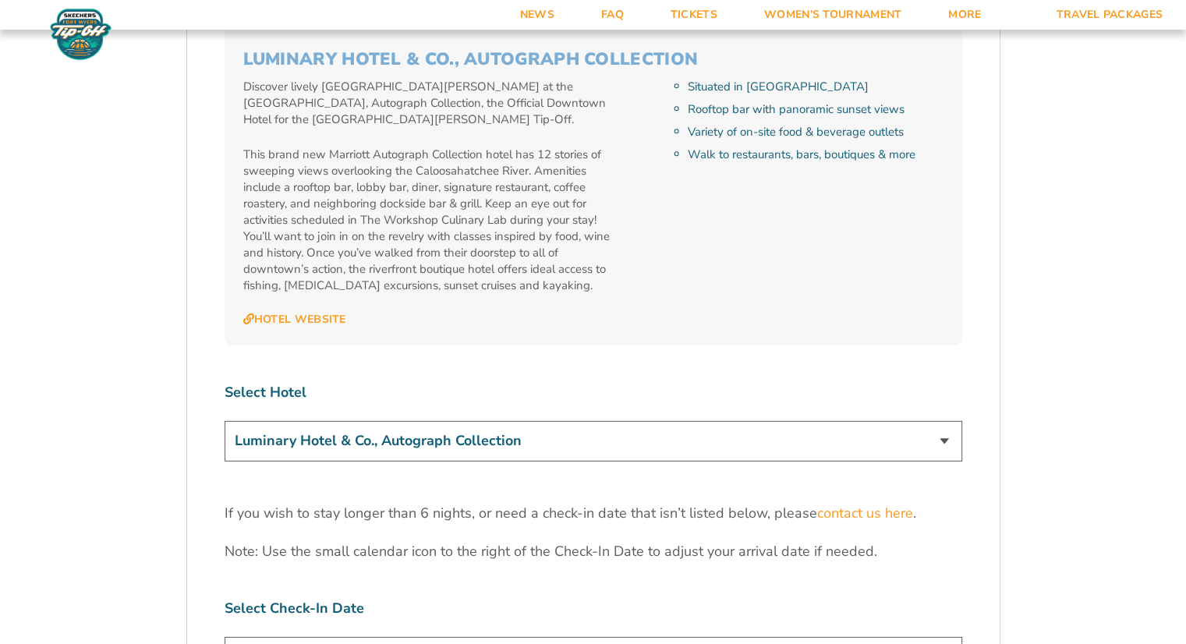
click at [939, 421] on select "The [GEOGRAPHIC_DATA] at [GEOGRAPHIC_DATA] [GEOGRAPHIC_DATA] [GEOGRAPHIC_DATA],…" at bounding box center [594, 441] width 738 height 40
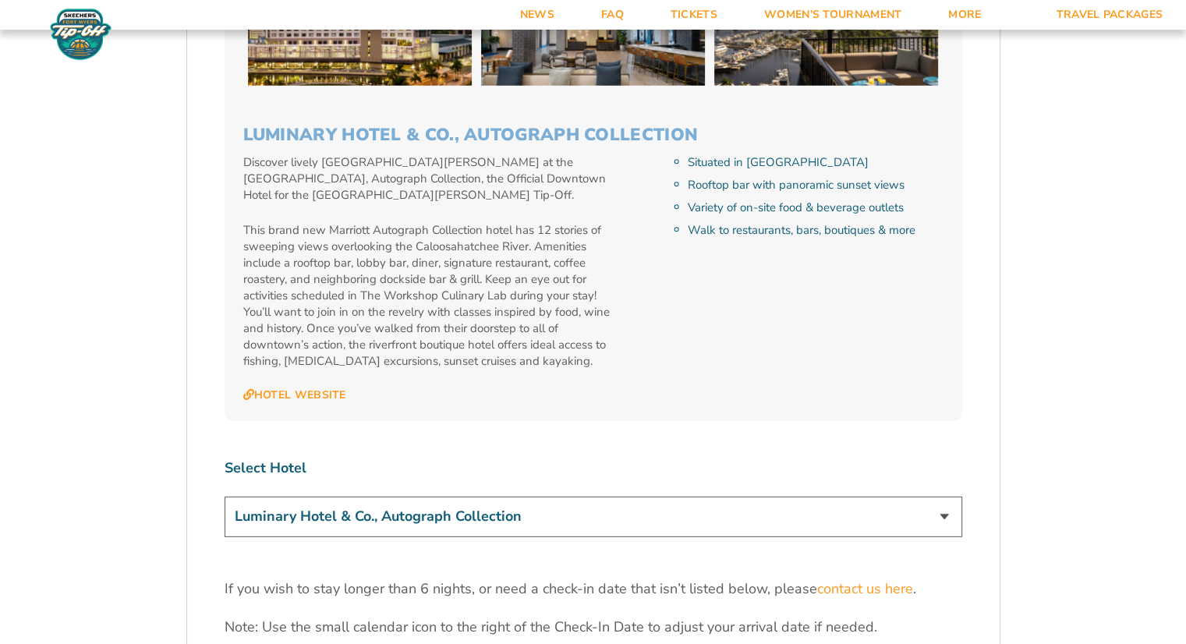
scroll to position [4488, 0]
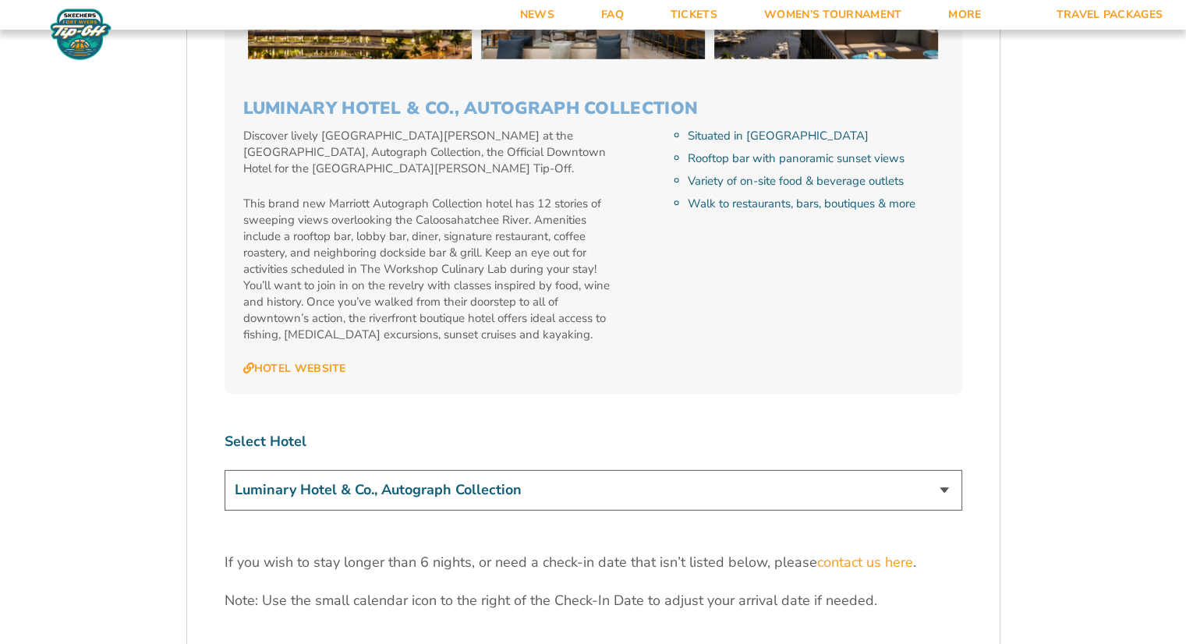
click at [944, 470] on select "The [GEOGRAPHIC_DATA] at [GEOGRAPHIC_DATA] [GEOGRAPHIC_DATA] [GEOGRAPHIC_DATA],…" at bounding box center [594, 490] width 738 height 40
select select "17486"
click at [225, 470] on select "The [GEOGRAPHIC_DATA] at [GEOGRAPHIC_DATA] [GEOGRAPHIC_DATA] [GEOGRAPHIC_DATA],…" at bounding box center [594, 490] width 738 height 40
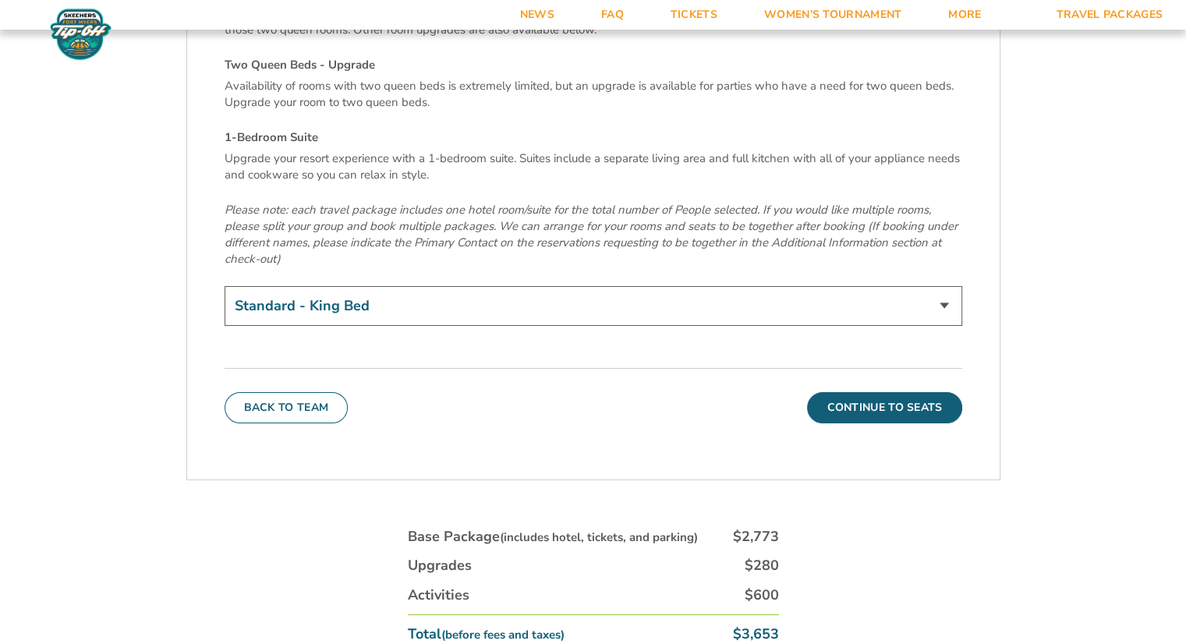
scroll to position [5439, 0]
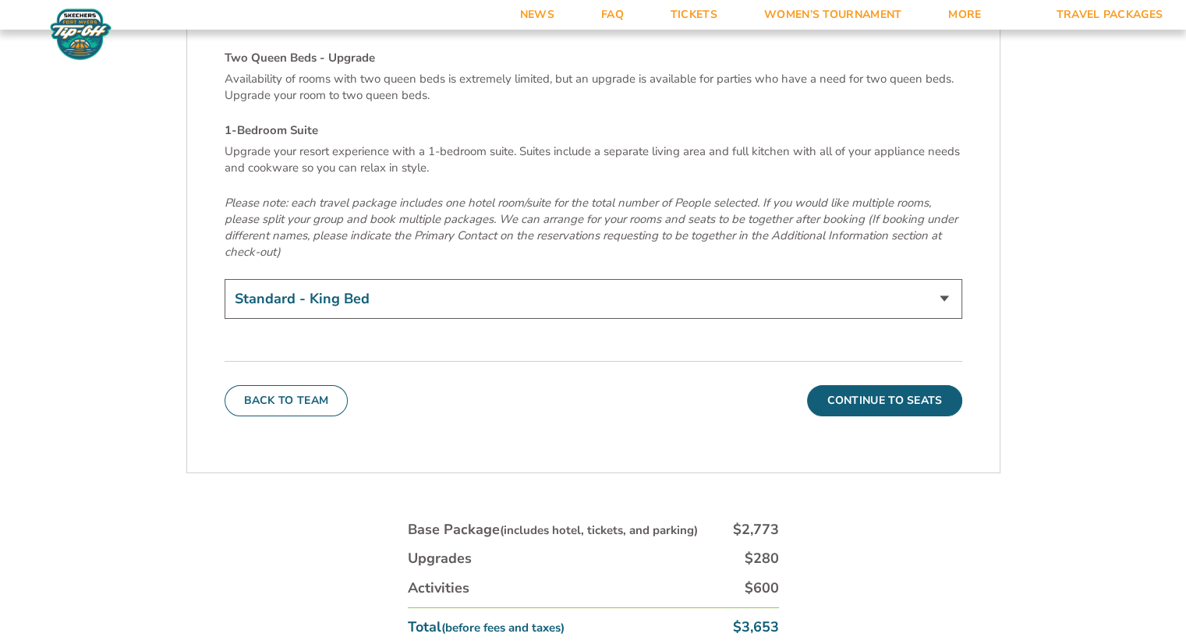
click at [937, 279] on select "Standard - King Bed Two Queen Beds - Upgrade (+$15 per night) 1-Bedroom Suite (…" at bounding box center [594, 299] width 738 height 40
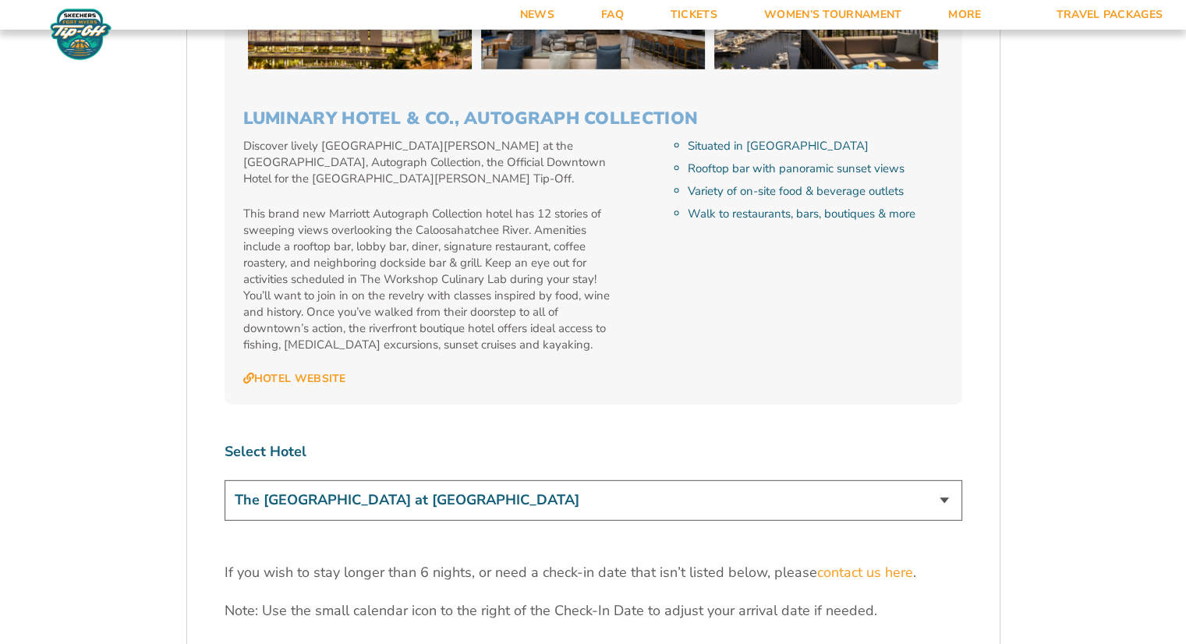
scroll to position [4438, 0]
